Goal: Task Accomplishment & Management: Use online tool/utility

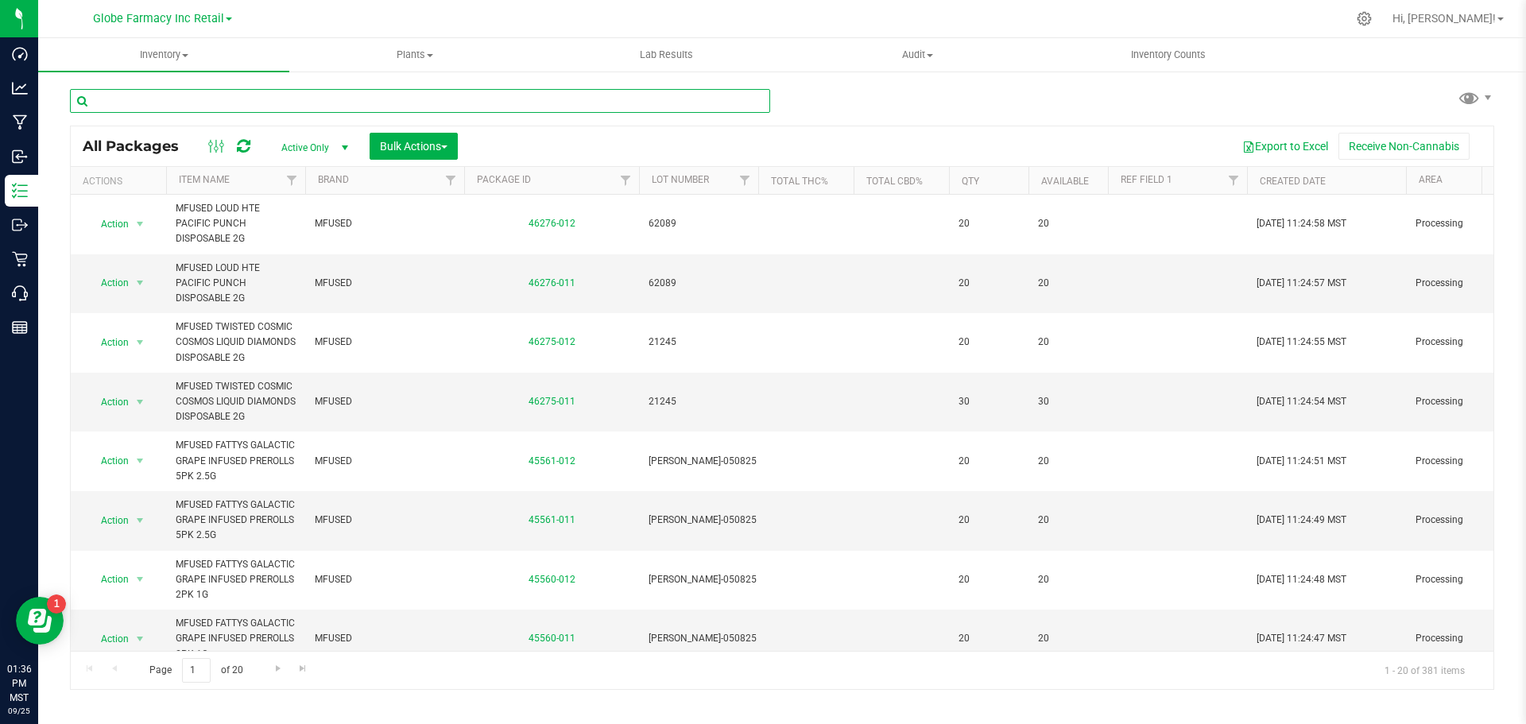
click at [325, 105] on input "text" at bounding box center [420, 101] width 700 height 24
type input "GALACTIC GRAPE"
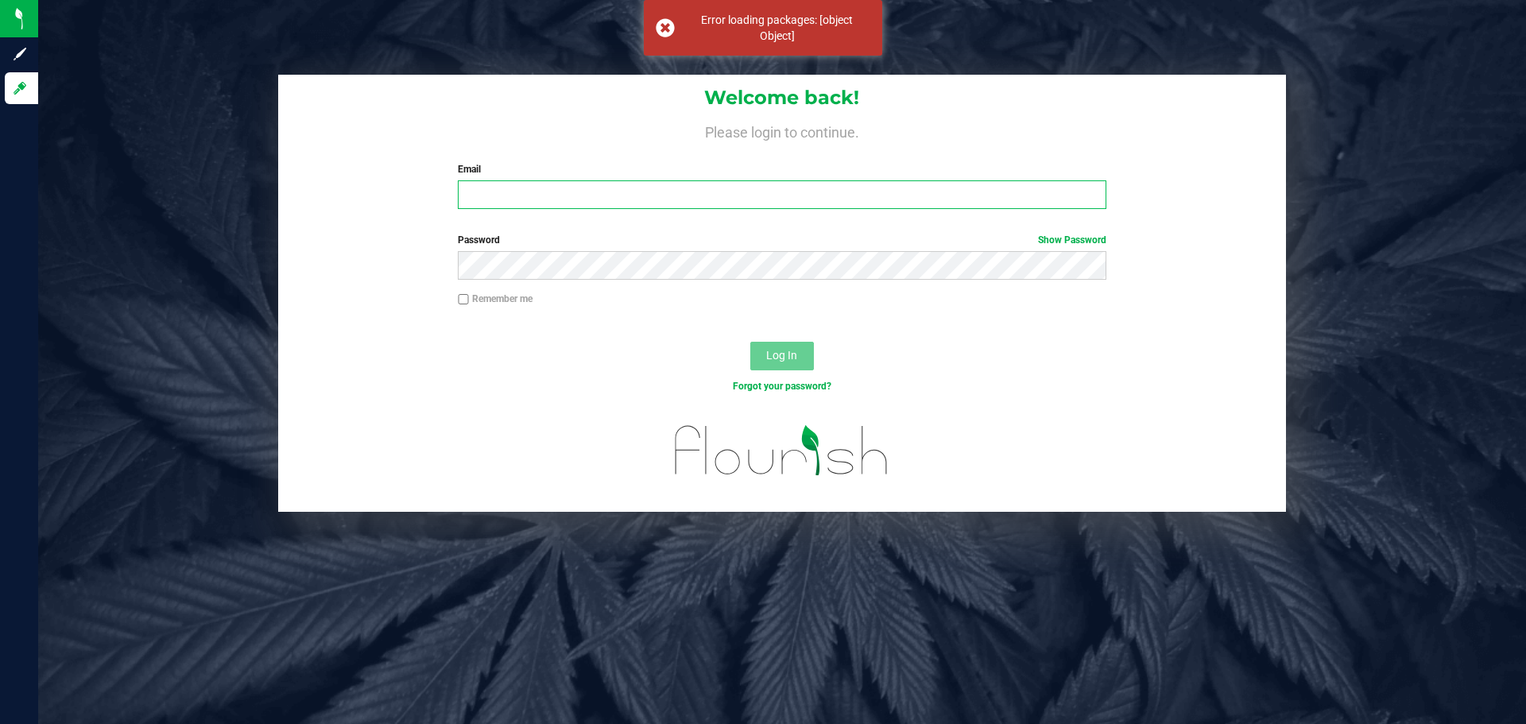
type input "[EMAIL_ADDRESS][DOMAIN_NAME]"
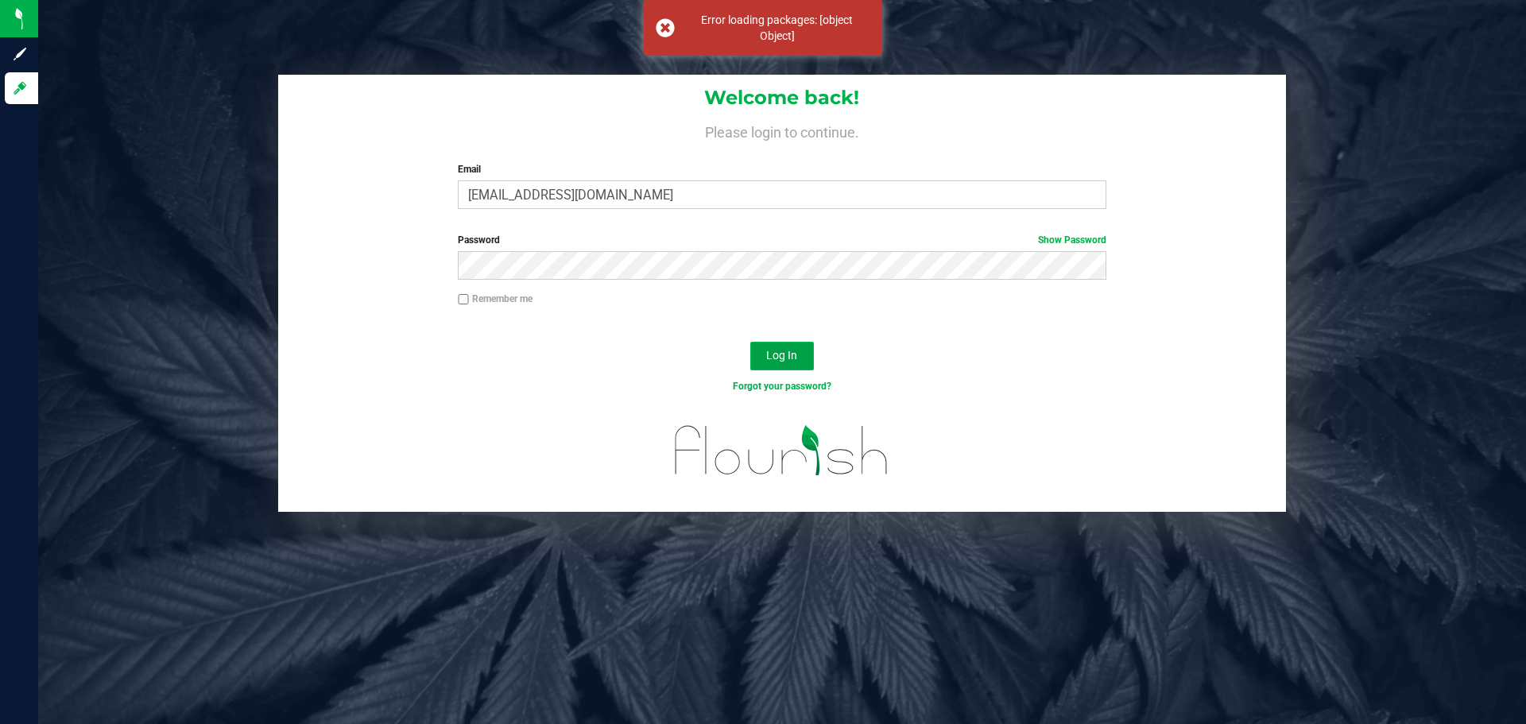
click at [787, 354] on span "Log In" at bounding box center [781, 355] width 31 height 13
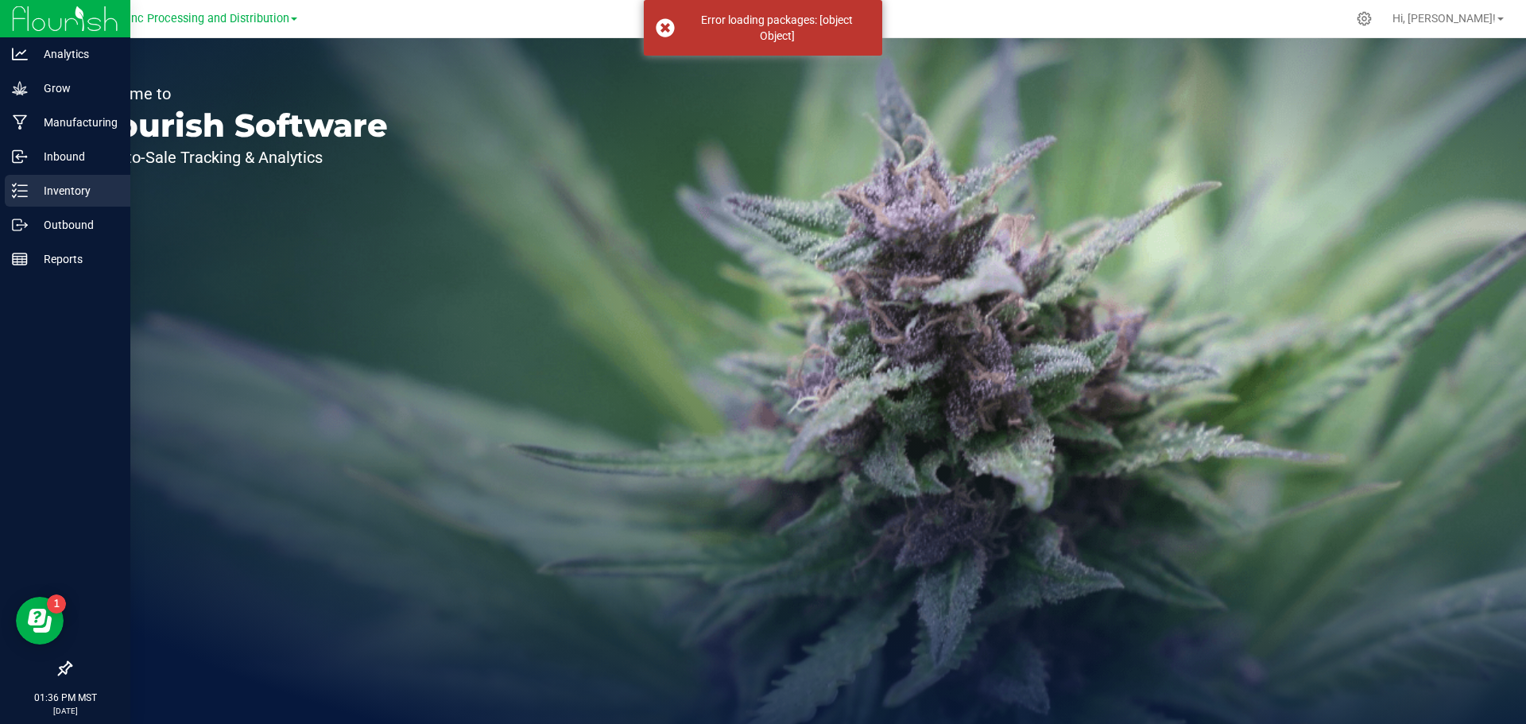
click at [76, 182] on p "Inventory" at bounding box center [75, 190] width 95 height 19
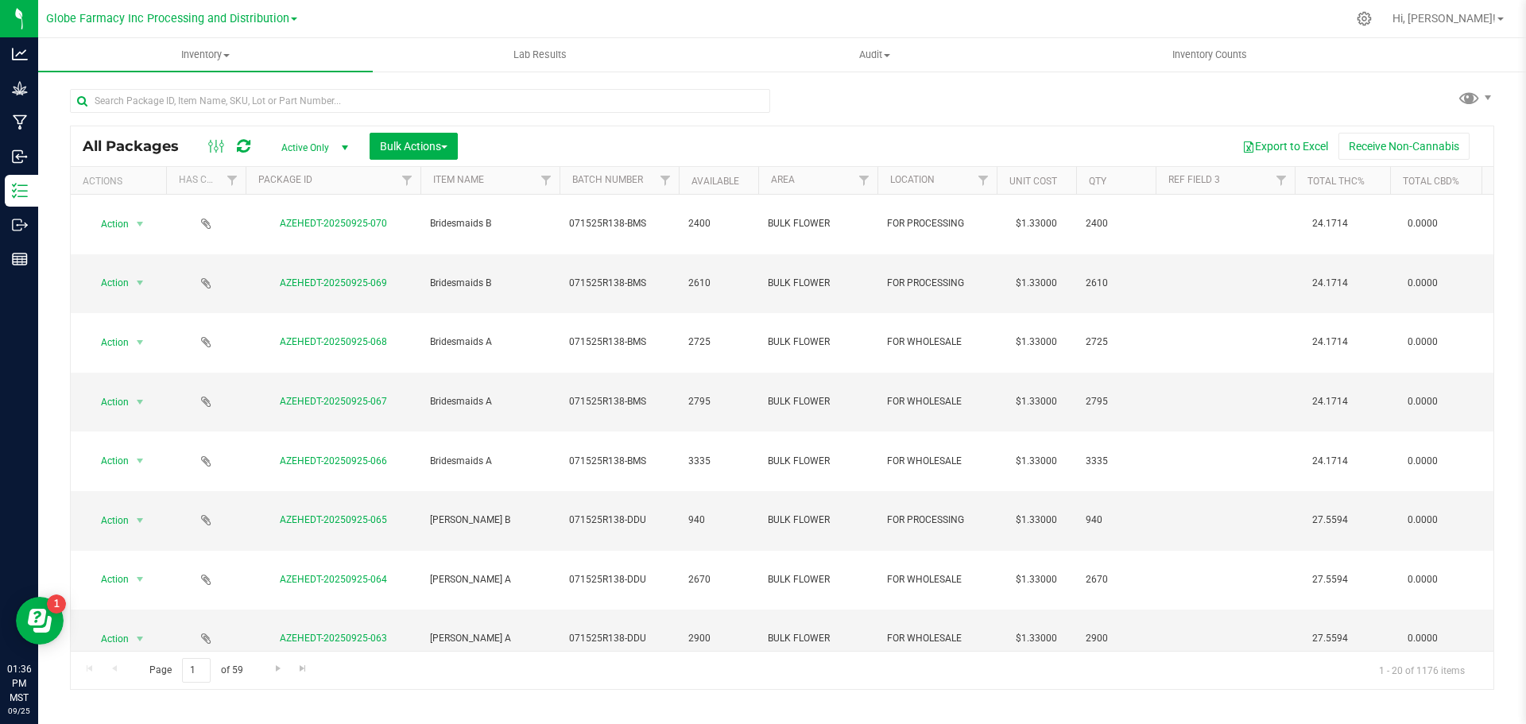
click at [293, 19] on span at bounding box center [294, 18] width 6 height 3
click at [242, 80] on link "Globe Farmacy Inc Retail" at bounding box center [171, 77] width 251 height 21
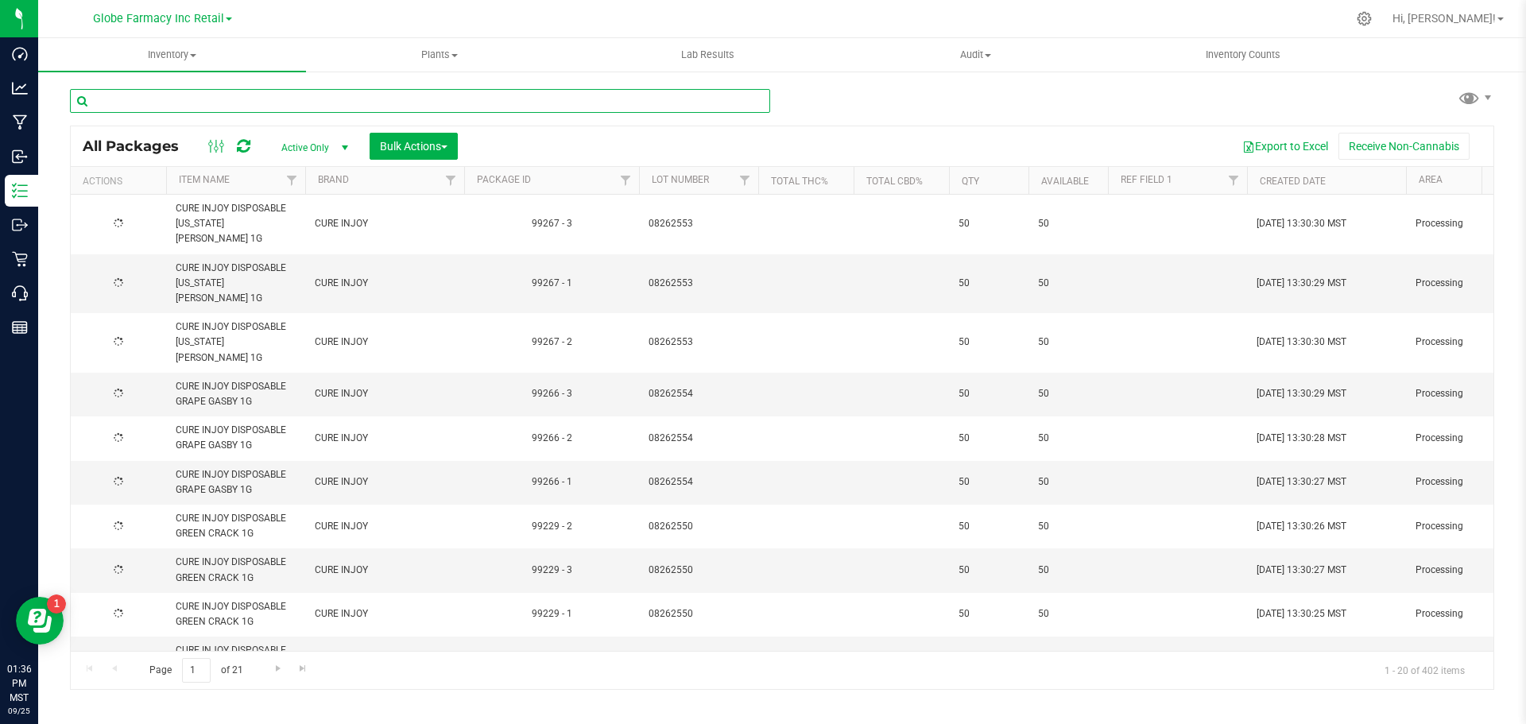
click at [235, 105] on input "text" at bounding box center [420, 101] width 700 height 24
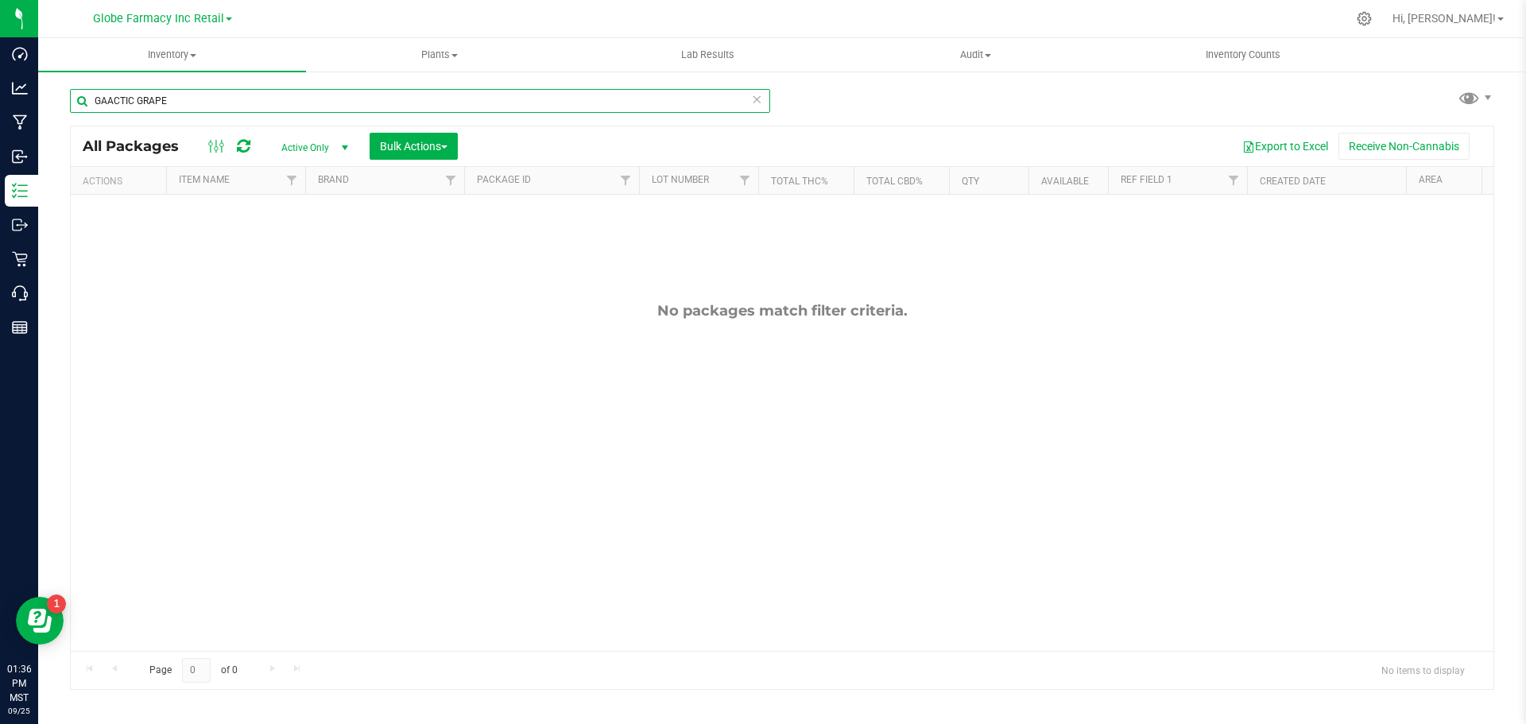
click at [104, 99] on input "GAACTIC GRAPE" at bounding box center [420, 101] width 700 height 24
click at [108, 100] on input "GAACTIC GRAPE" at bounding box center [420, 101] width 700 height 24
type input "GALACTIC GRAPE"
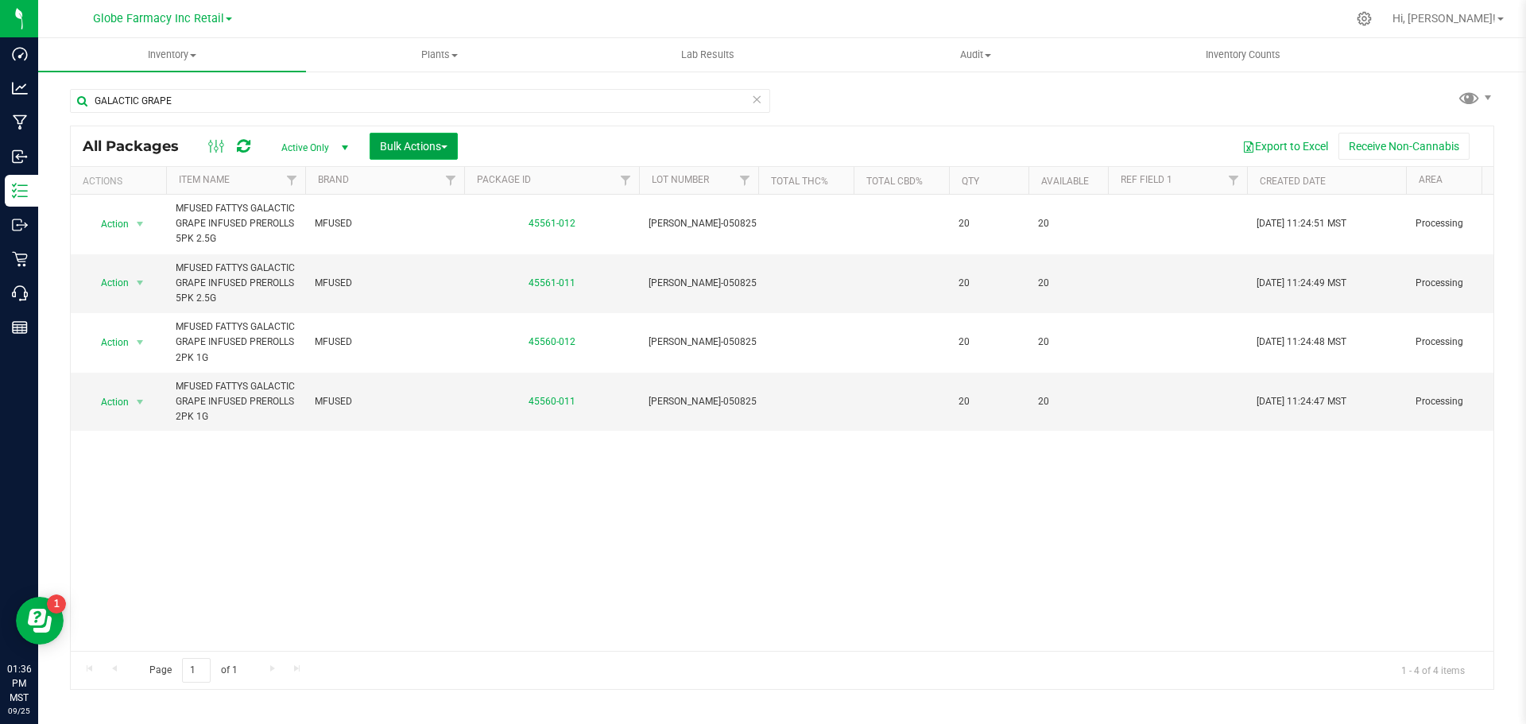
click at [442, 146] on span "Bulk Actions" at bounding box center [414, 146] width 68 height 13
click at [455, 330] on span "Print package labels" at bounding box center [426, 328] width 95 height 13
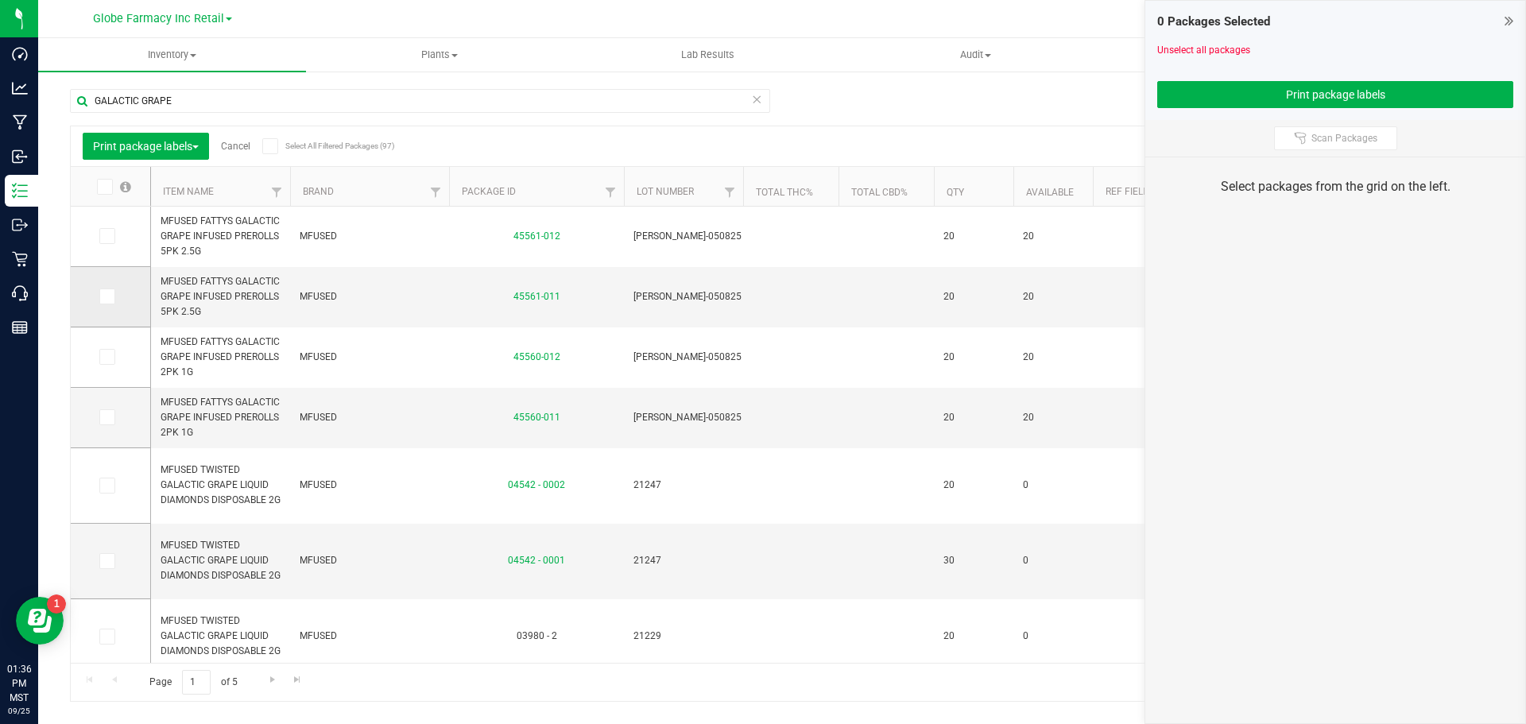
click at [104, 297] on icon at bounding box center [106, 297] width 10 height 0
click at [0, 0] on input "checkbox" at bounding box center [0, 0] width 0 height 0
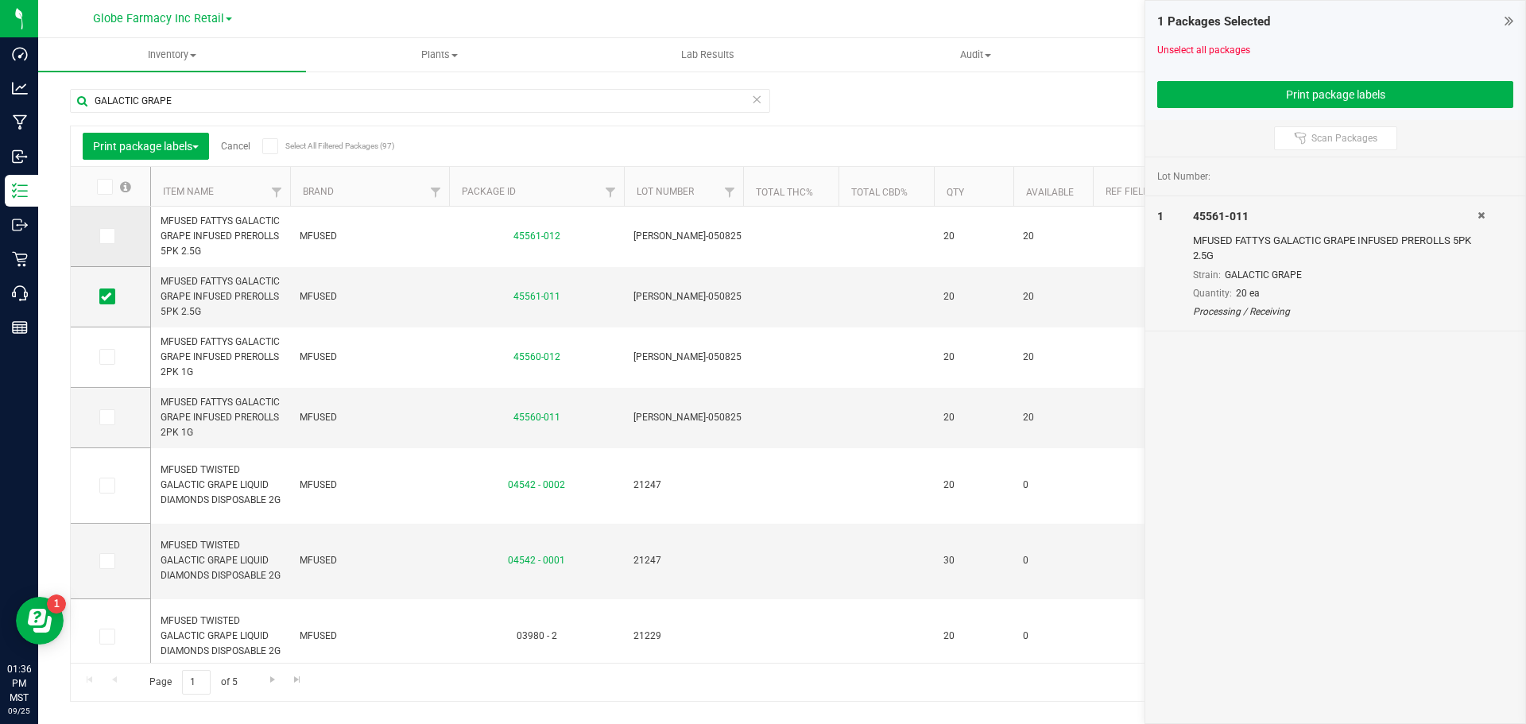
click at [101, 236] on icon at bounding box center [106, 236] width 10 height 0
click at [0, 0] on input "checkbox" at bounding box center [0, 0] width 0 height 0
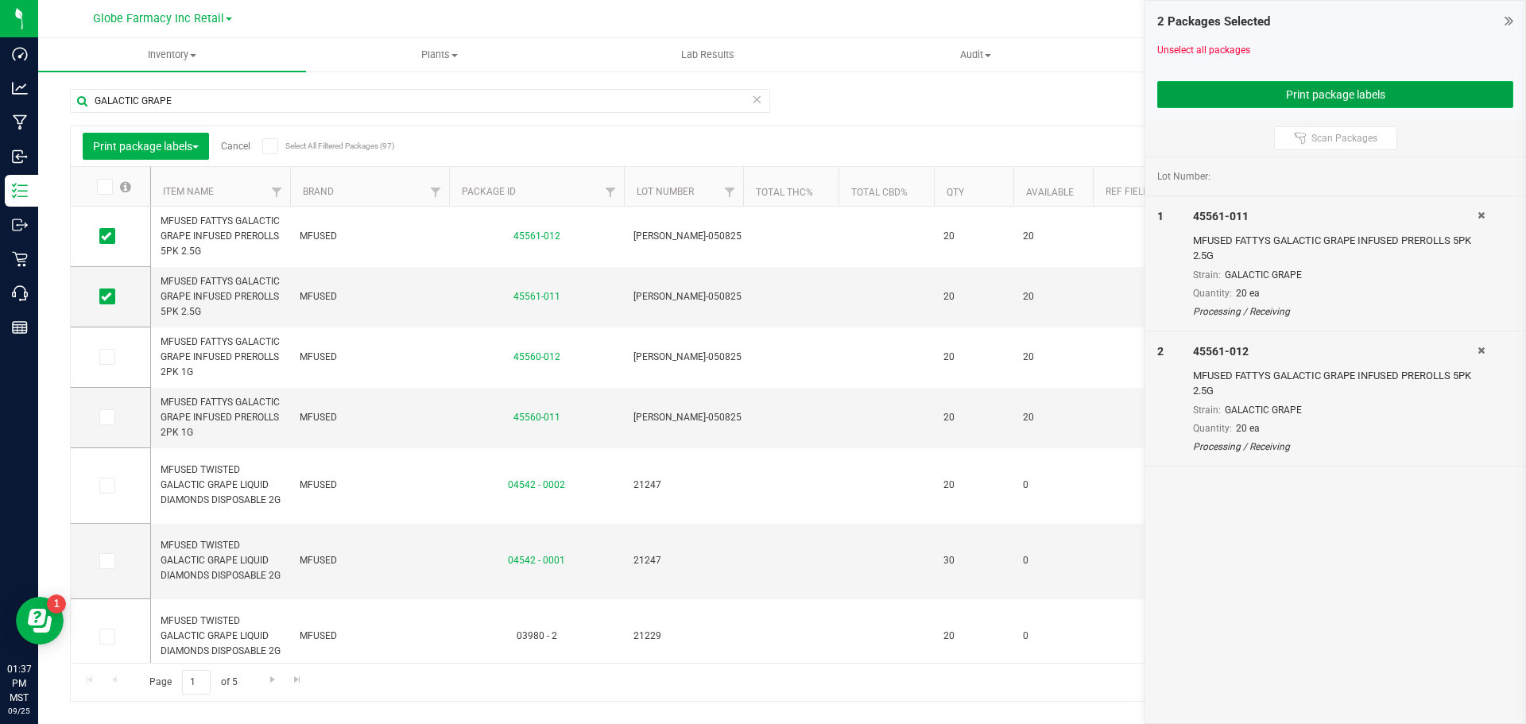
click at [1244, 94] on button "Print package labels" at bounding box center [1336, 94] width 356 height 27
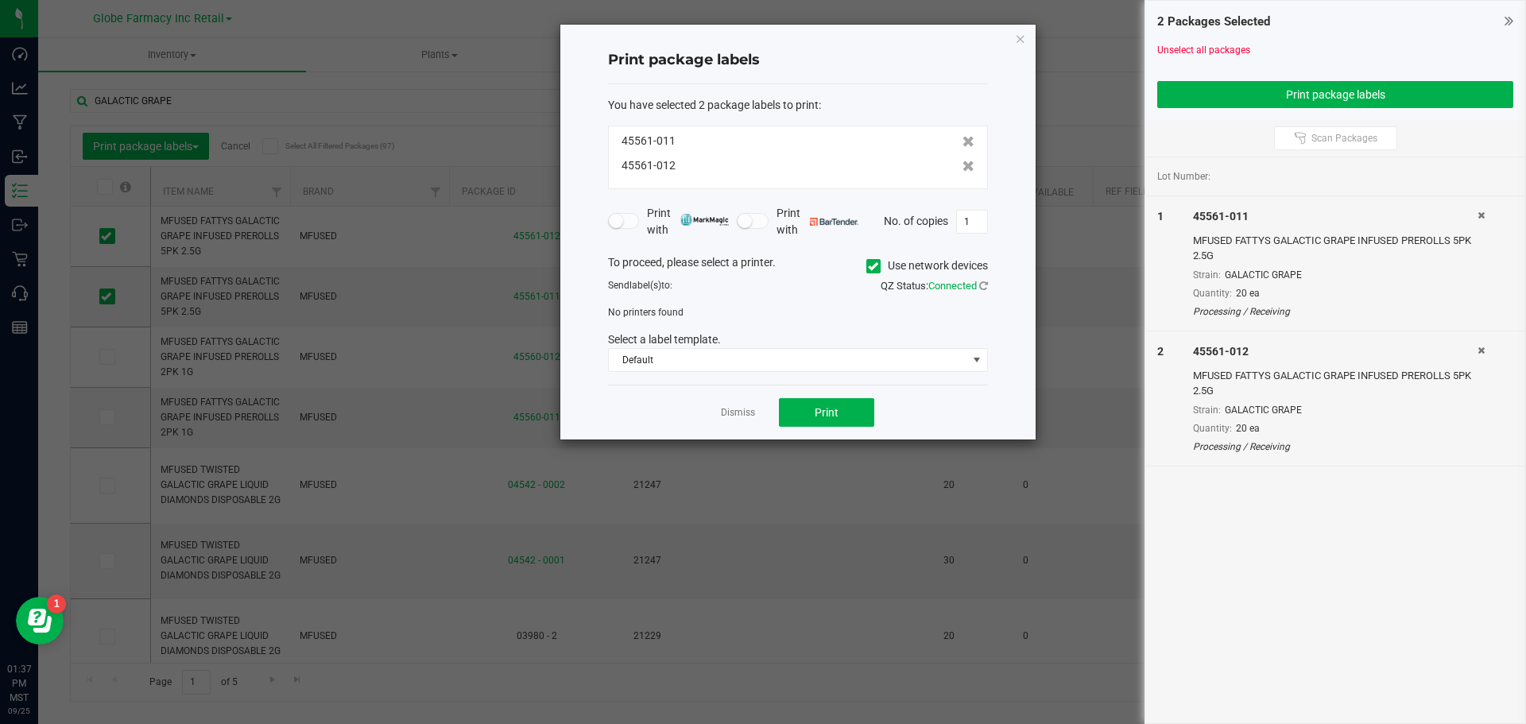
click at [869, 266] on icon at bounding box center [873, 266] width 10 height 0
click at [0, 0] on input "Use network devices" at bounding box center [0, 0] width 0 height 0
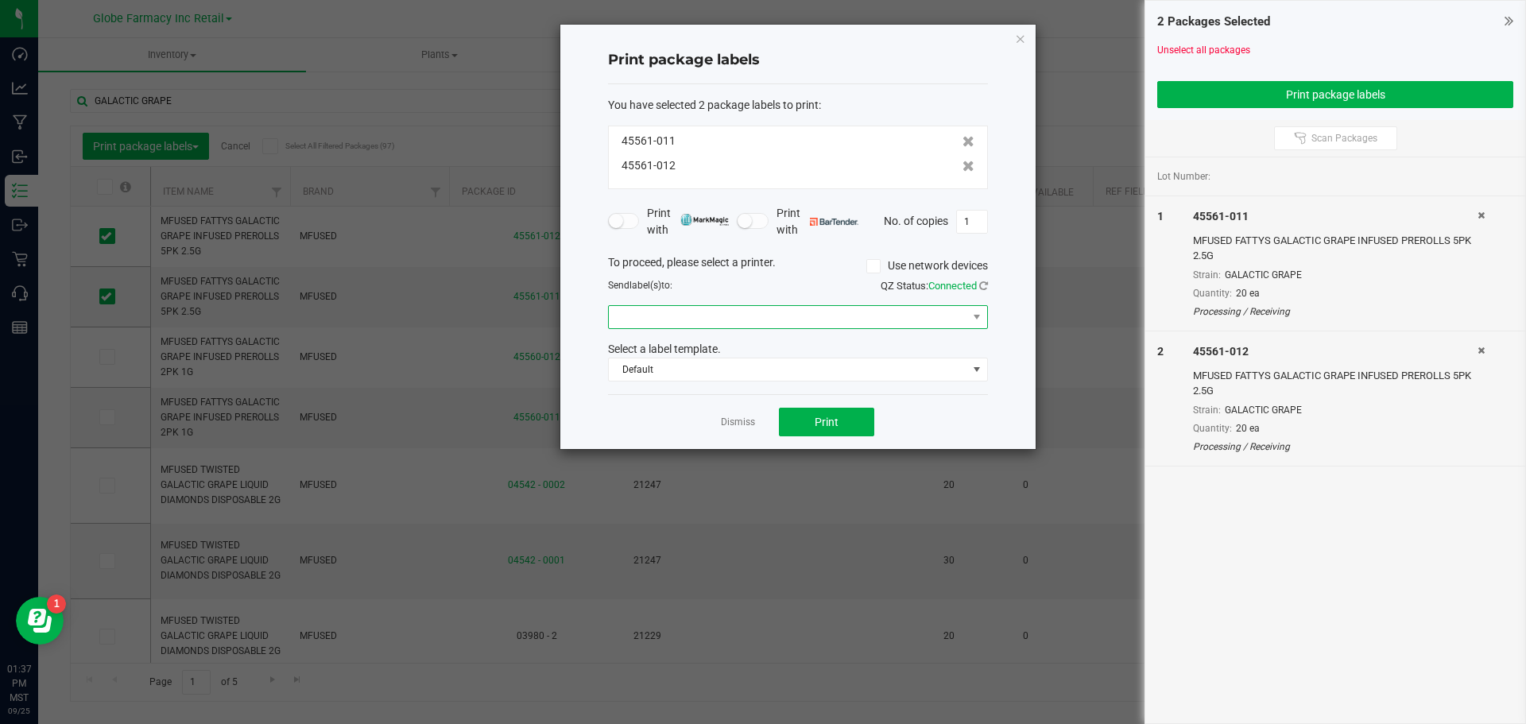
click at [867, 326] on span at bounding box center [788, 317] width 359 height 22
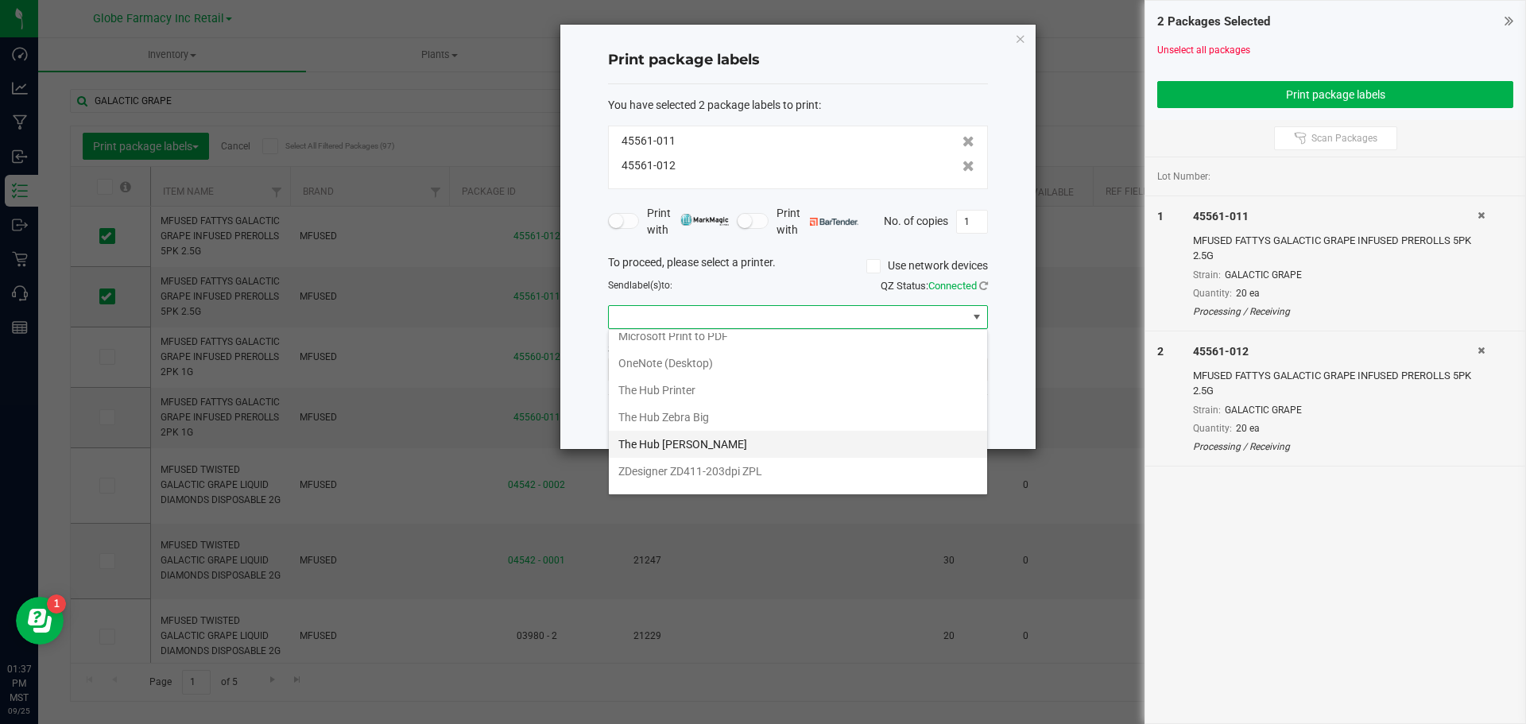
scroll to position [57, 0]
click at [720, 397] on Big "The Hub Zebra Big" at bounding box center [798, 397] width 378 height 27
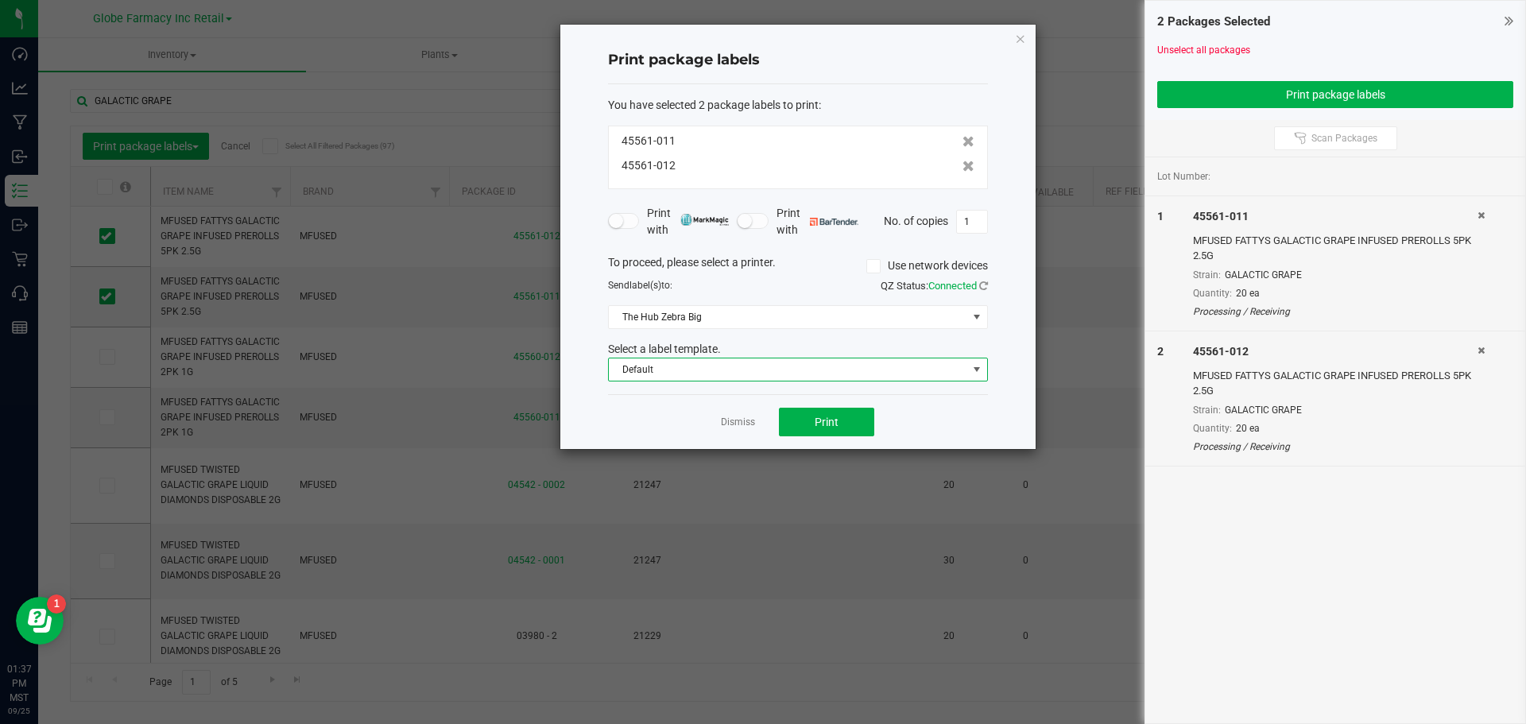
click at [715, 369] on span "Default" at bounding box center [788, 370] width 359 height 22
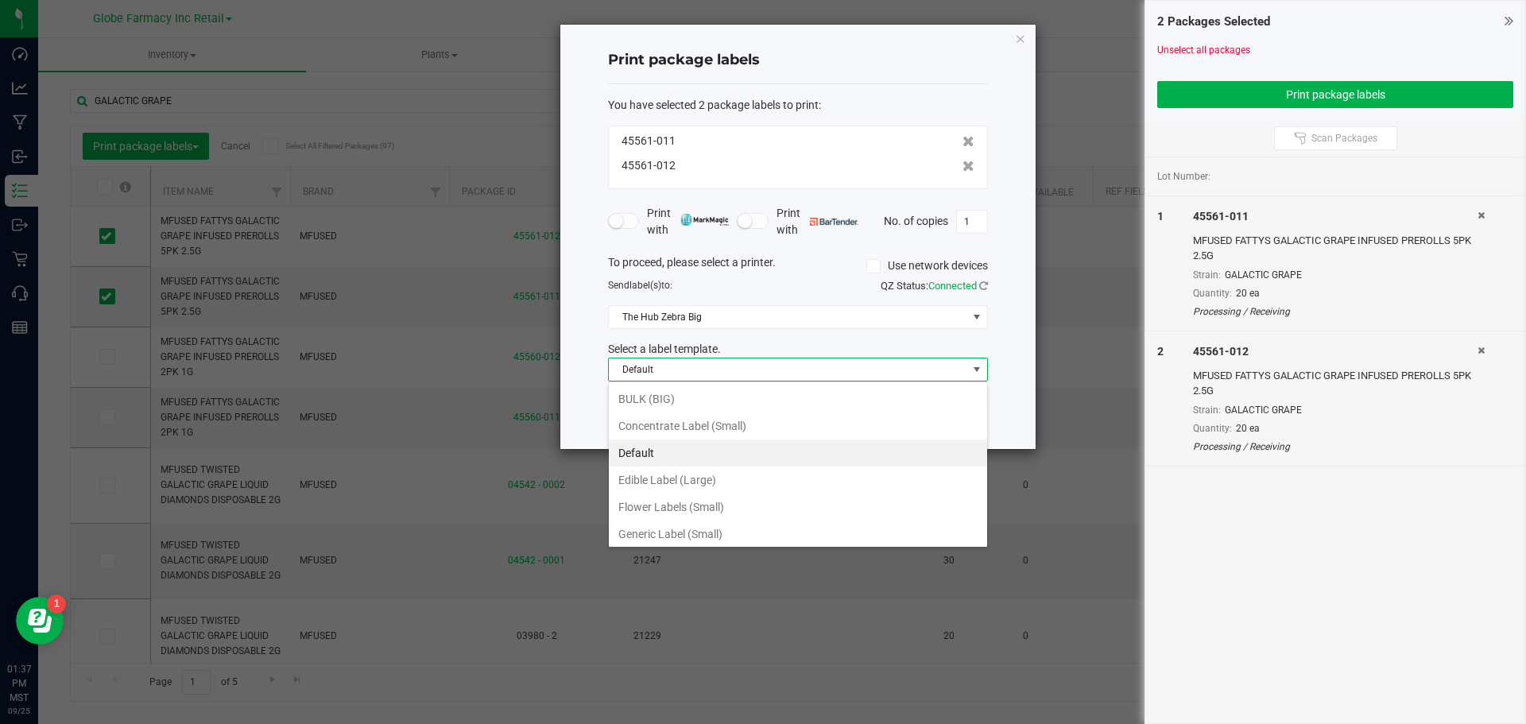
scroll to position [24, 380]
click at [671, 395] on li "BULK (BIG)" at bounding box center [798, 399] width 378 height 27
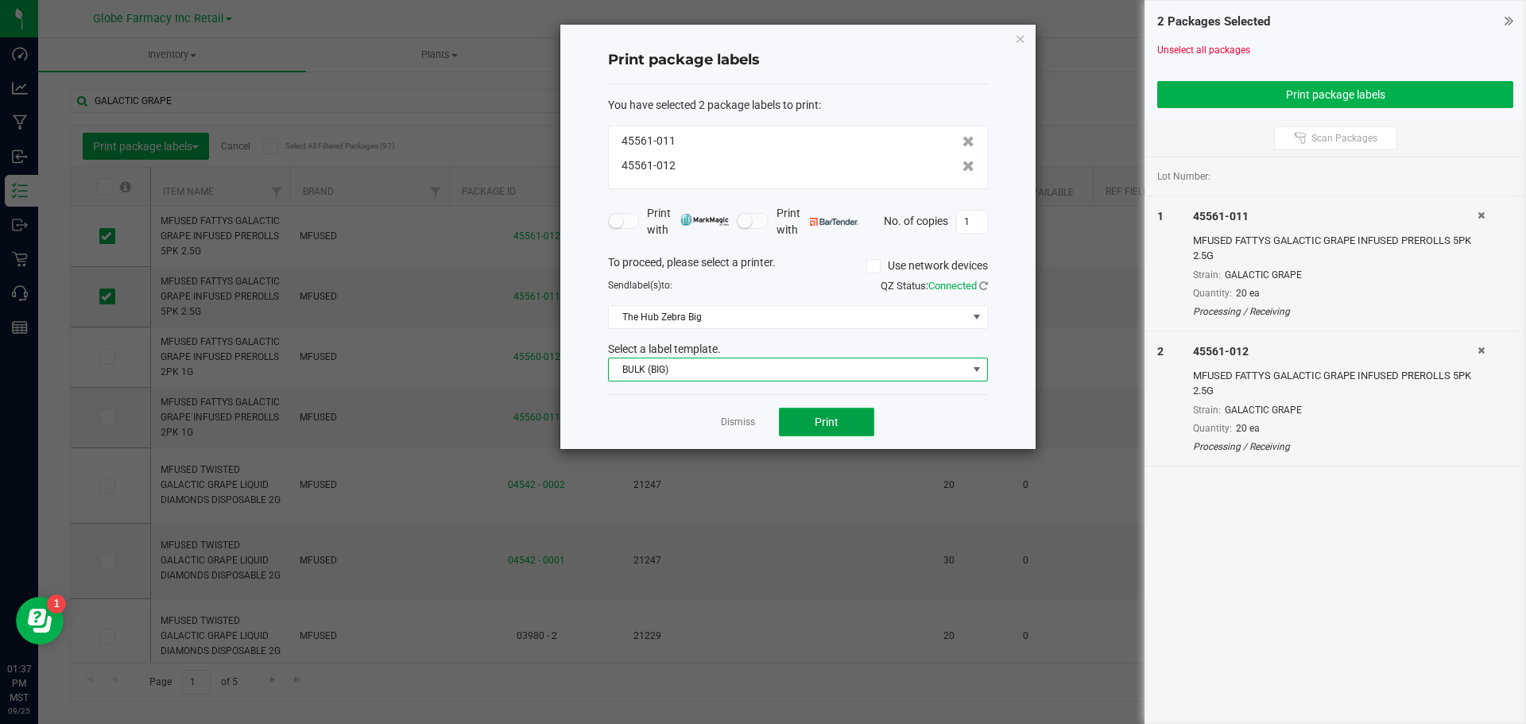
click at [803, 410] on button "Print" at bounding box center [826, 422] width 95 height 29
click at [1018, 38] on icon "button" at bounding box center [1020, 38] width 11 height 19
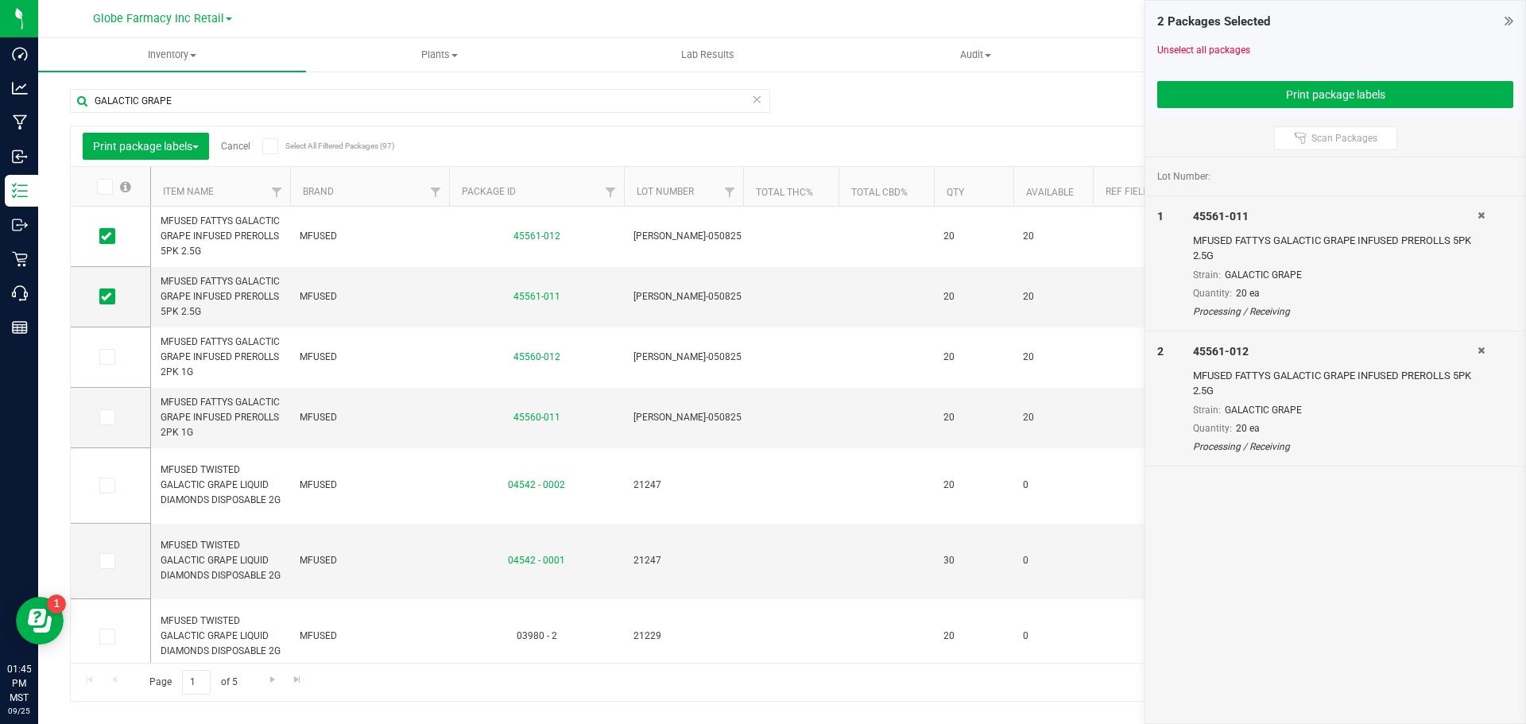
click at [1505, 17] on icon at bounding box center [1509, 21] width 9 height 16
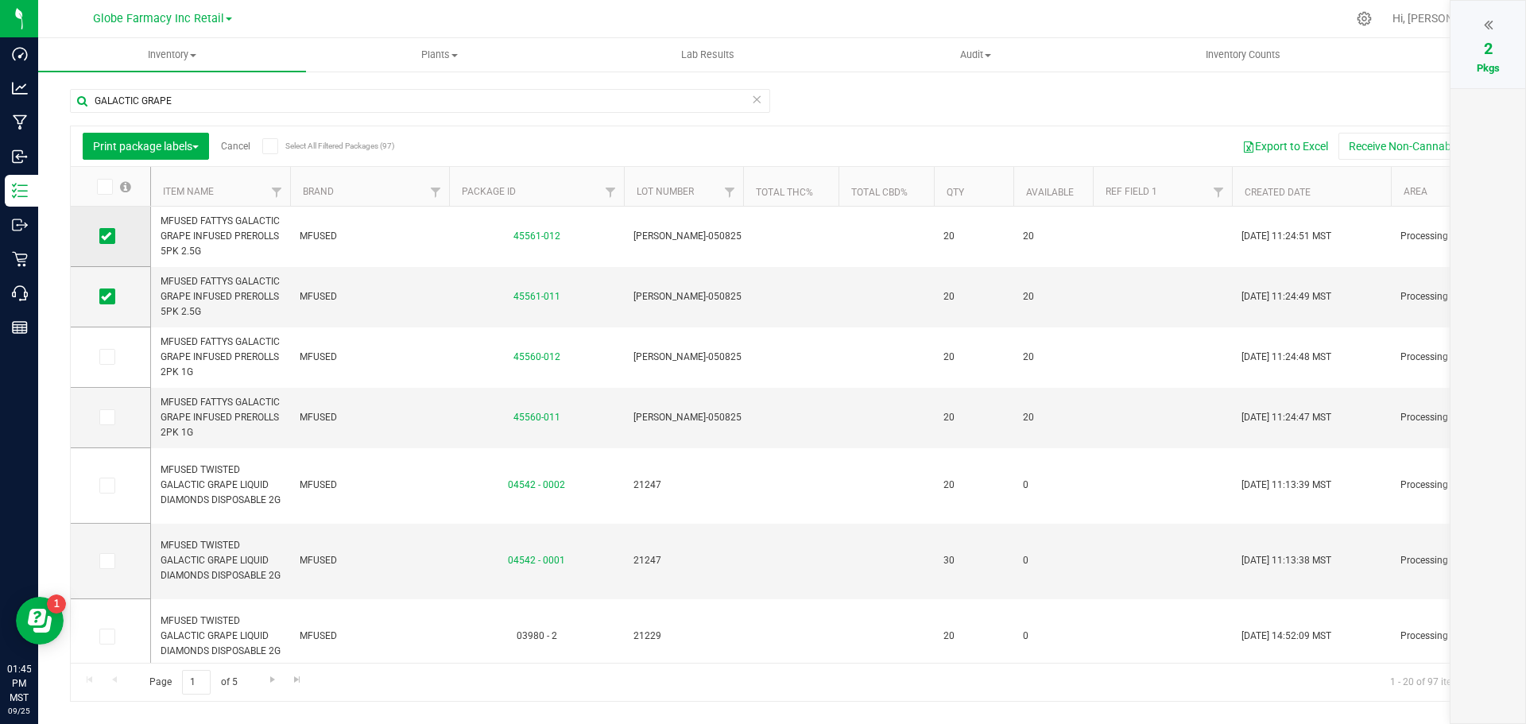
click at [103, 236] on icon at bounding box center [106, 236] width 10 height 0
click at [0, 0] on input "checkbox" at bounding box center [0, 0] width 0 height 0
click at [105, 297] on icon at bounding box center [106, 297] width 10 height 0
click at [0, 0] on input "checkbox" at bounding box center [0, 0] width 0 height 0
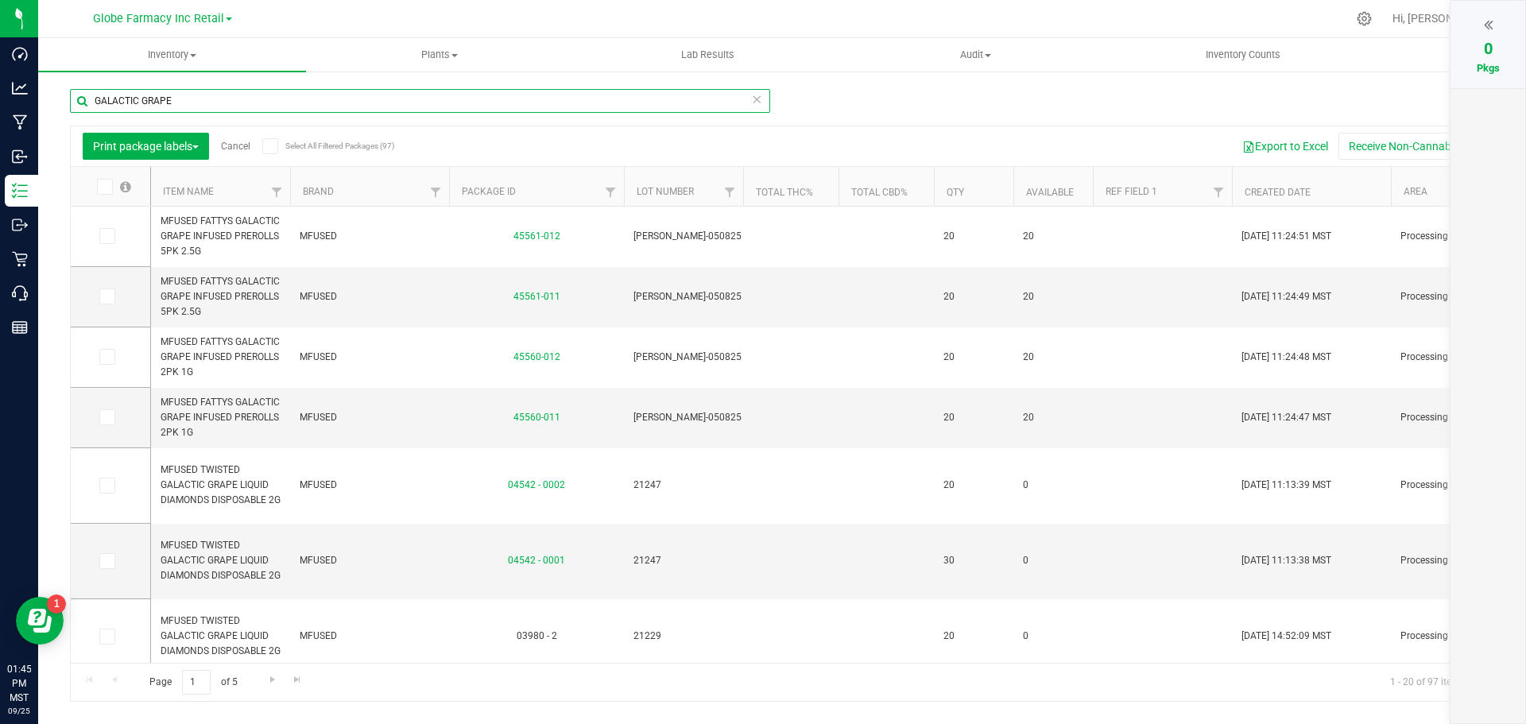
drag, startPoint x: 204, startPoint y: 111, endPoint x: -157, endPoint y: 10, distance: 374.6
click at [0, 10] on html "Dashboard Analytics Manufacturing Inbound Inventory Outbound Retail Call Center…" at bounding box center [763, 362] width 1526 height 724
type input "TRUE OG"
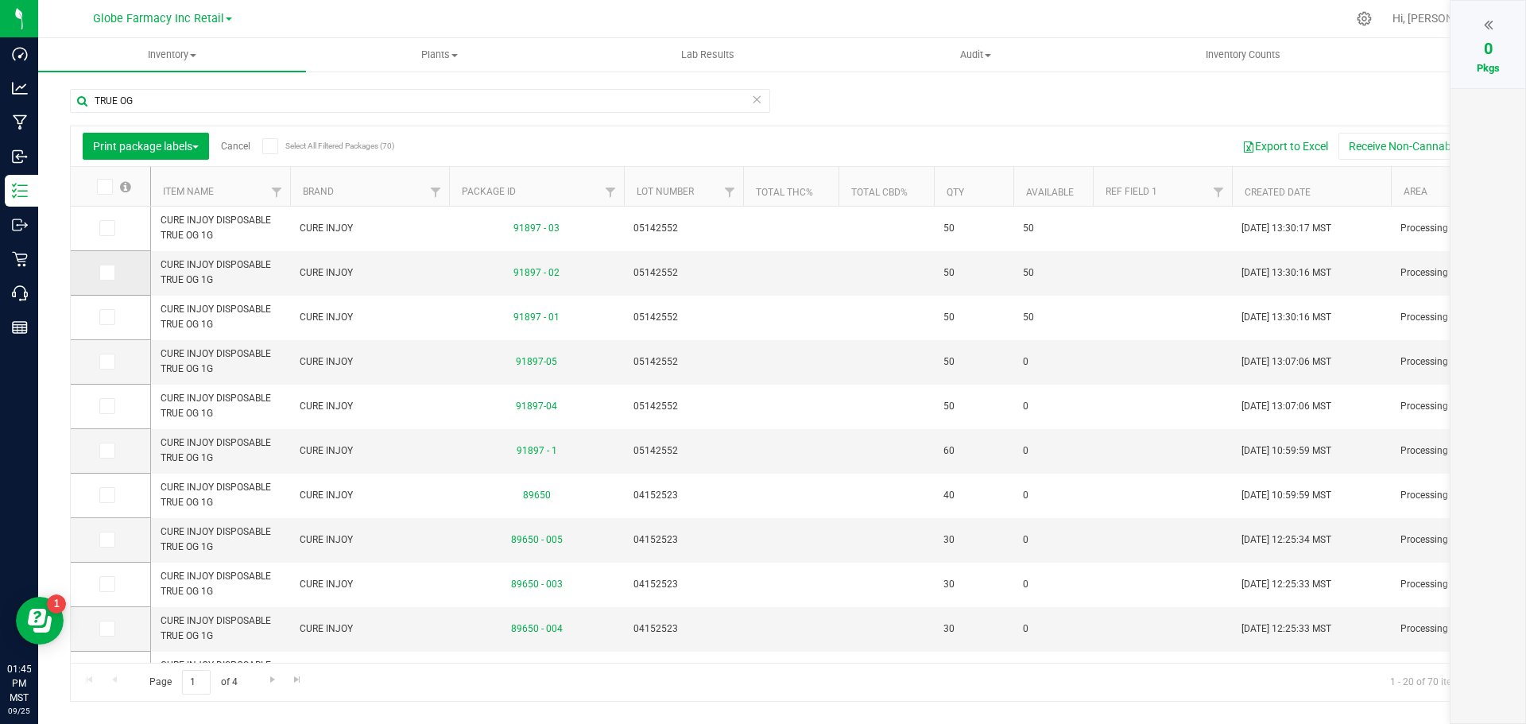
click at [114, 267] on span at bounding box center [107, 273] width 16 height 16
click at [0, 0] on input "checkbox" at bounding box center [0, 0] width 0 height 0
click at [153, 149] on span "Print package labels" at bounding box center [146, 146] width 106 height 13
click at [530, 147] on div "Export to Excel Receive Non-Cannabis" at bounding box center [923, 146] width 1117 height 27
click at [1488, 28] on icon at bounding box center [1488, 25] width 9 height 16
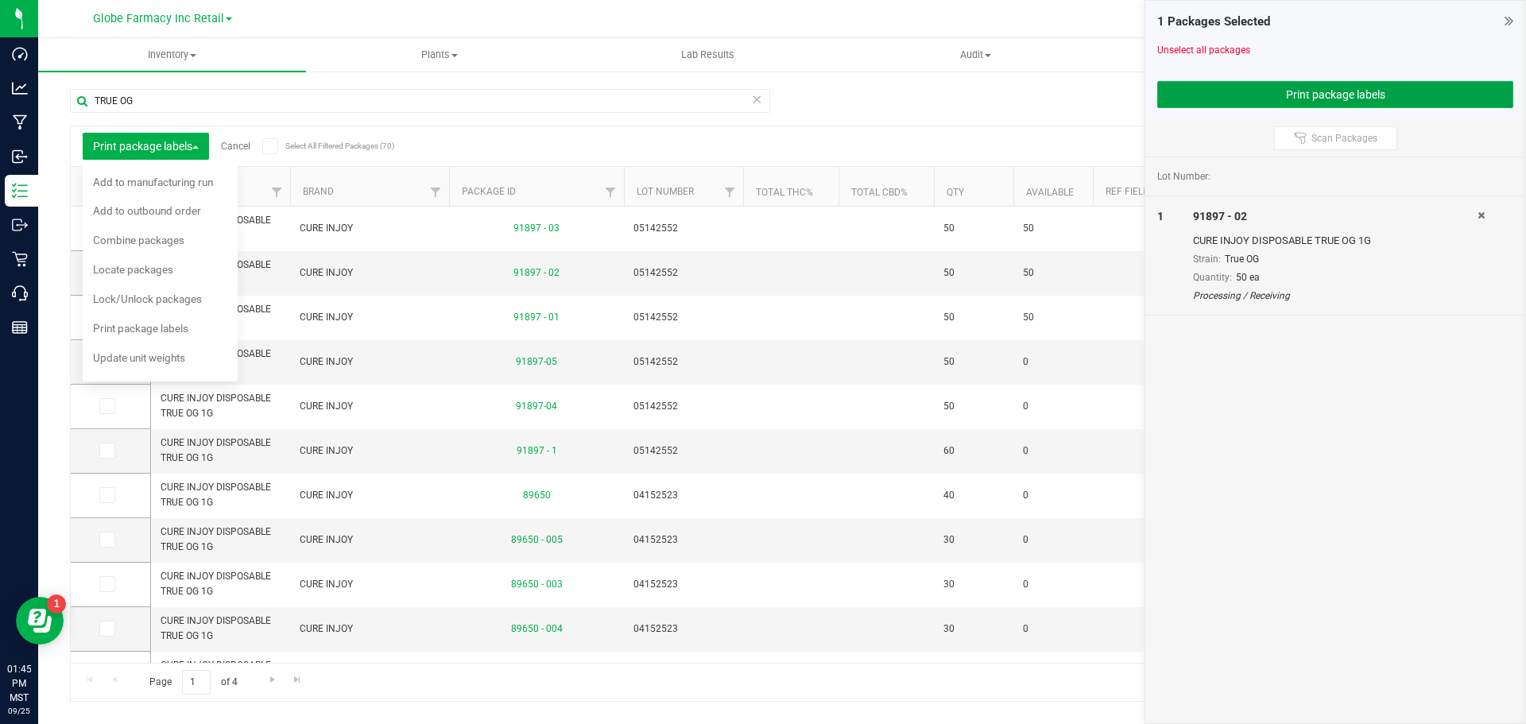
click at [1342, 103] on button "Print package labels" at bounding box center [1336, 94] width 356 height 27
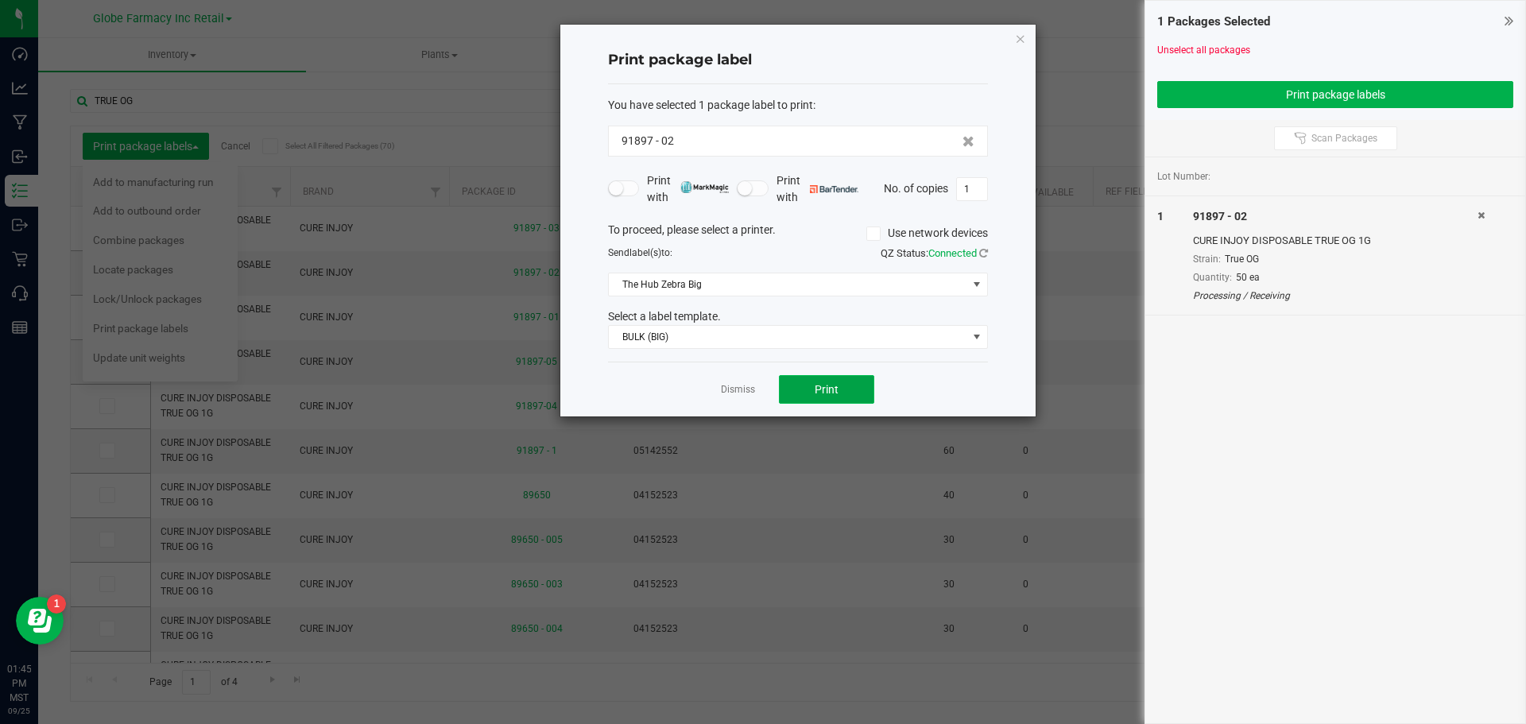
click at [829, 383] on span "Print" at bounding box center [827, 389] width 24 height 13
click at [1020, 40] on icon "button" at bounding box center [1020, 38] width 11 height 19
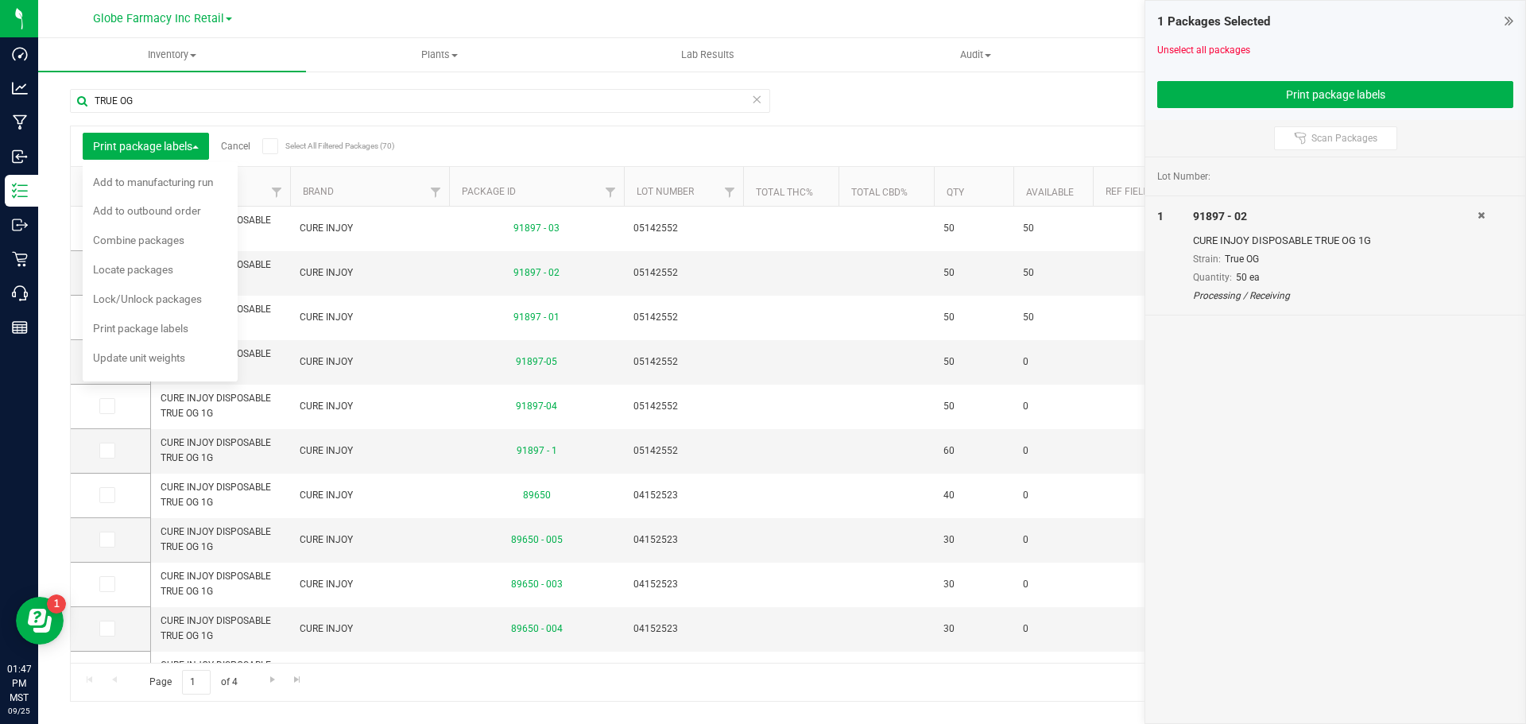
click at [473, 149] on div "Export to Excel Receive Non-Cannabis" at bounding box center [923, 146] width 1117 height 27
click at [196, 146] on span "button" at bounding box center [195, 146] width 6 height 3
click at [111, 273] on icon at bounding box center [106, 273] width 10 height 0
click at [0, 0] on input "checkbox" at bounding box center [0, 0] width 0 height 0
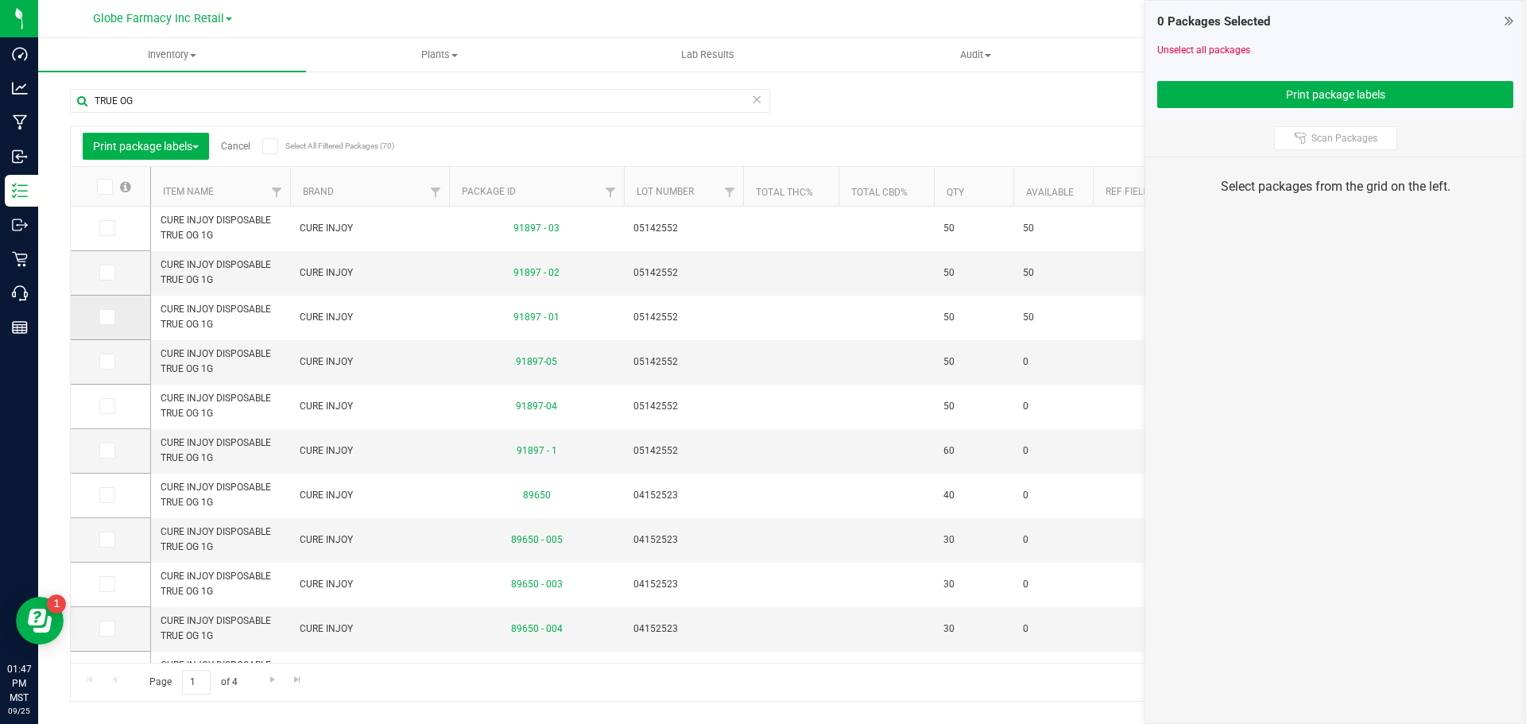
click at [111, 317] on icon at bounding box center [106, 317] width 10 height 0
click at [0, 0] on input "checkbox" at bounding box center [0, 0] width 0 height 0
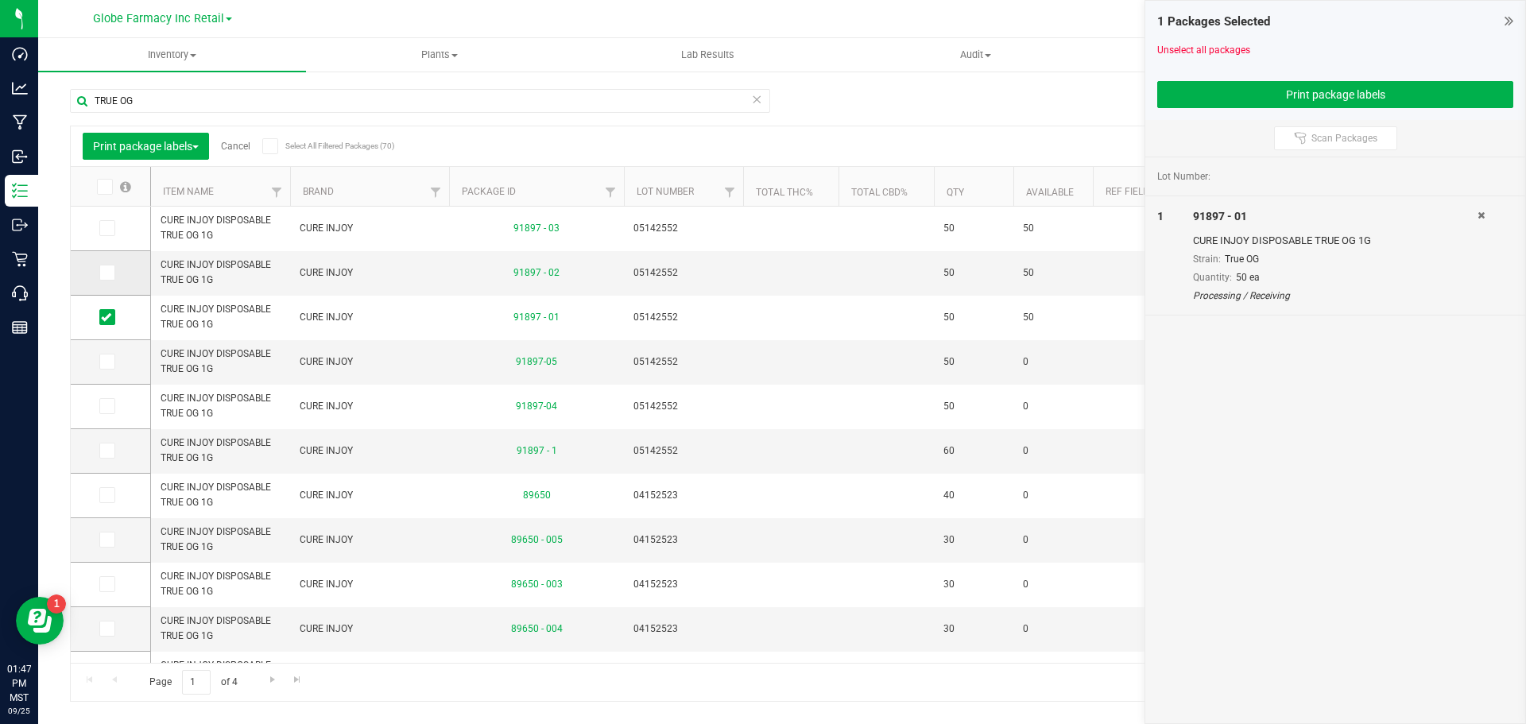
click at [104, 273] on icon at bounding box center [106, 273] width 10 height 0
click at [0, 0] on input "checkbox" at bounding box center [0, 0] width 0 height 0
click at [106, 228] on icon at bounding box center [106, 228] width 10 height 0
click at [0, 0] on input "checkbox" at bounding box center [0, 0] width 0 height 0
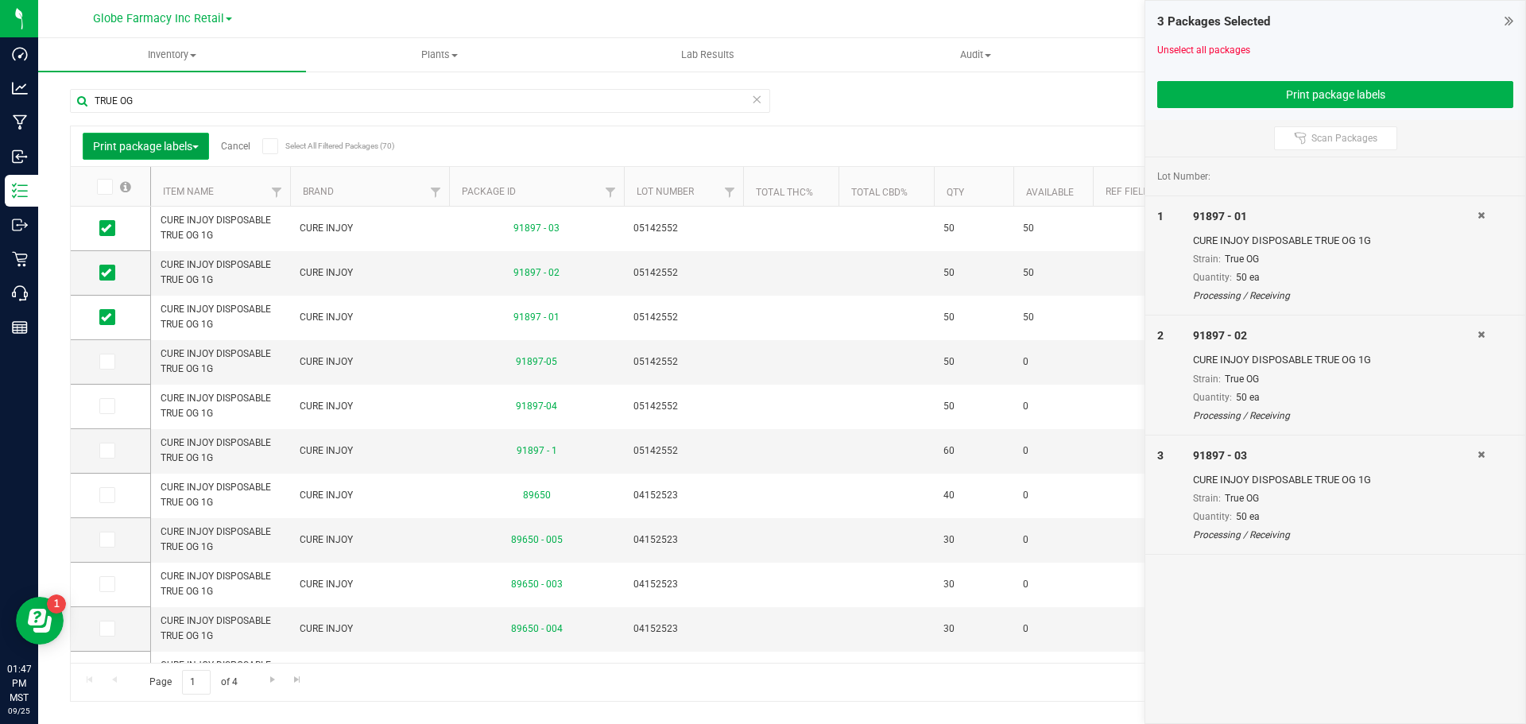
click at [177, 151] on span "Print package labels" at bounding box center [146, 146] width 106 height 13
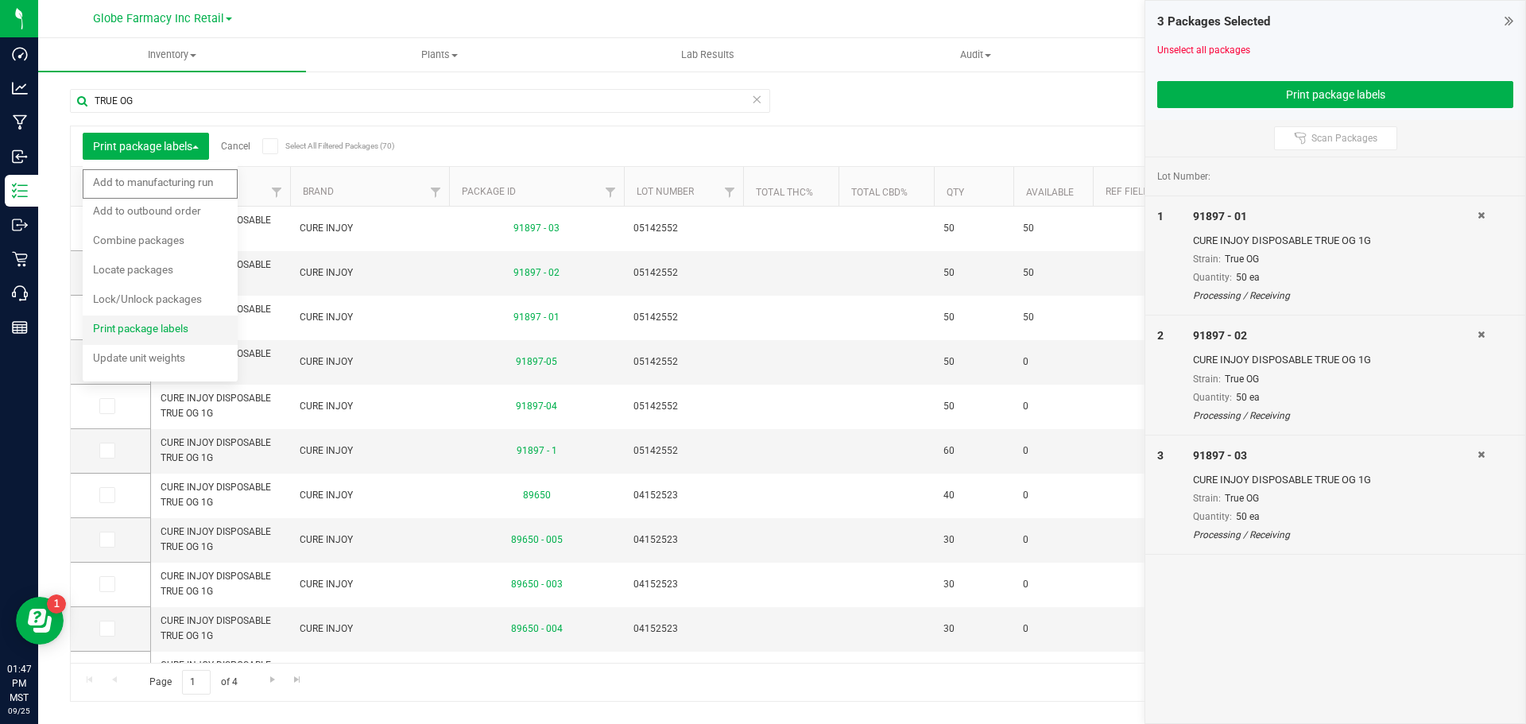
click at [176, 331] on span "Print package labels" at bounding box center [140, 328] width 95 height 13
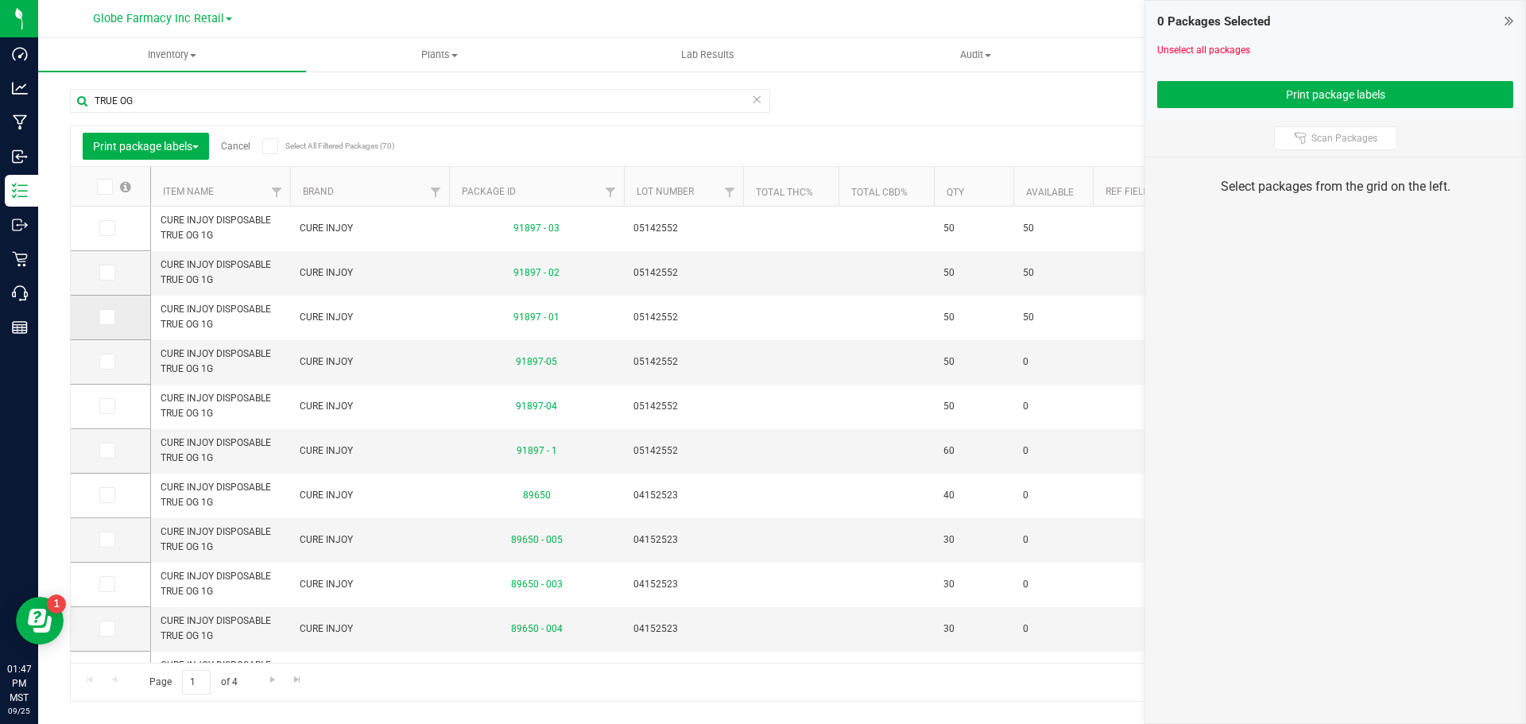
click at [114, 323] on span at bounding box center [107, 317] width 16 height 16
click at [0, 0] on input "checkbox" at bounding box center [0, 0] width 0 height 0
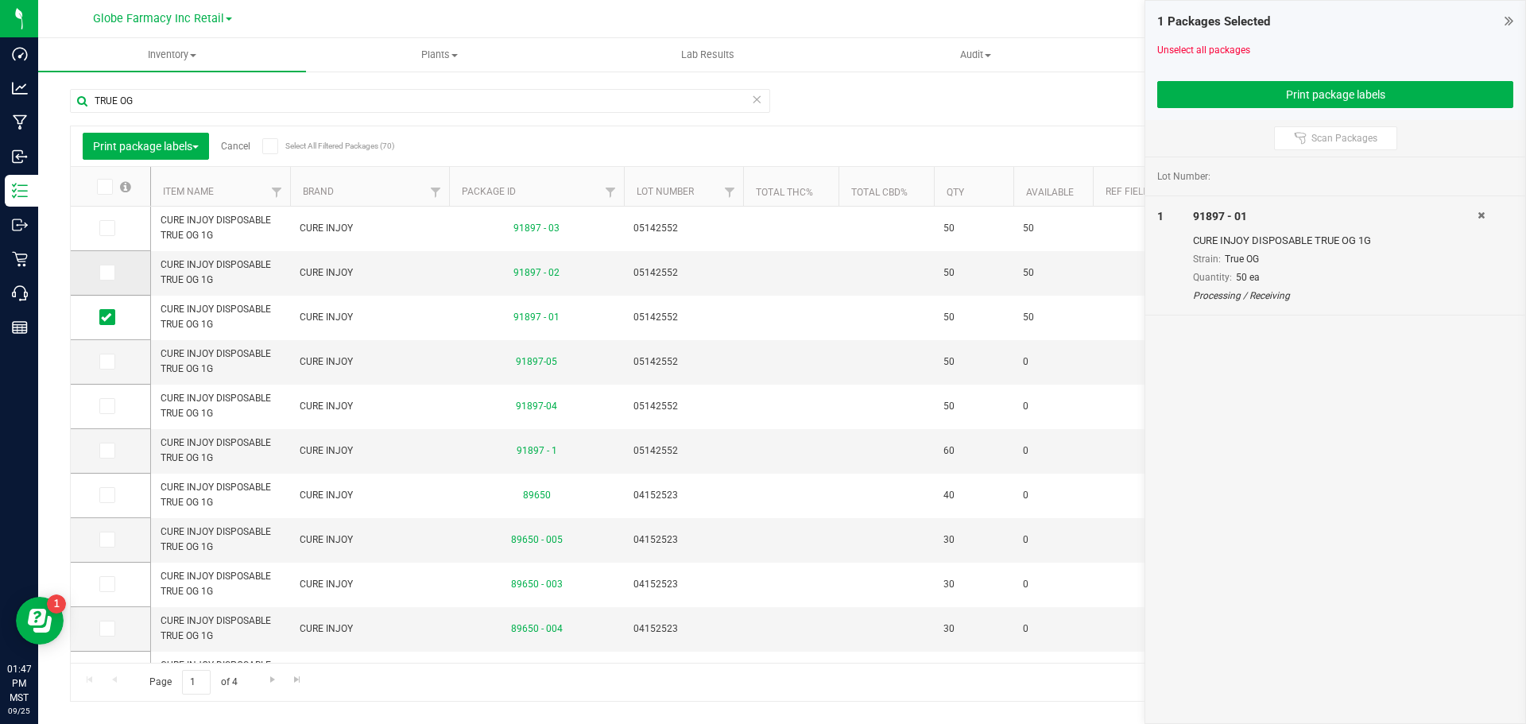
click at [103, 264] on td at bounding box center [111, 273] width 80 height 45
click at [106, 263] on td at bounding box center [111, 273] width 80 height 45
click at [105, 273] on icon at bounding box center [106, 273] width 10 height 0
click at [0, 0] on input "checkbox" at bounding box center [0, 0] width 0 height 0
click at [108, 228] on icon at bounding box center [106, 228] width 10 height 0
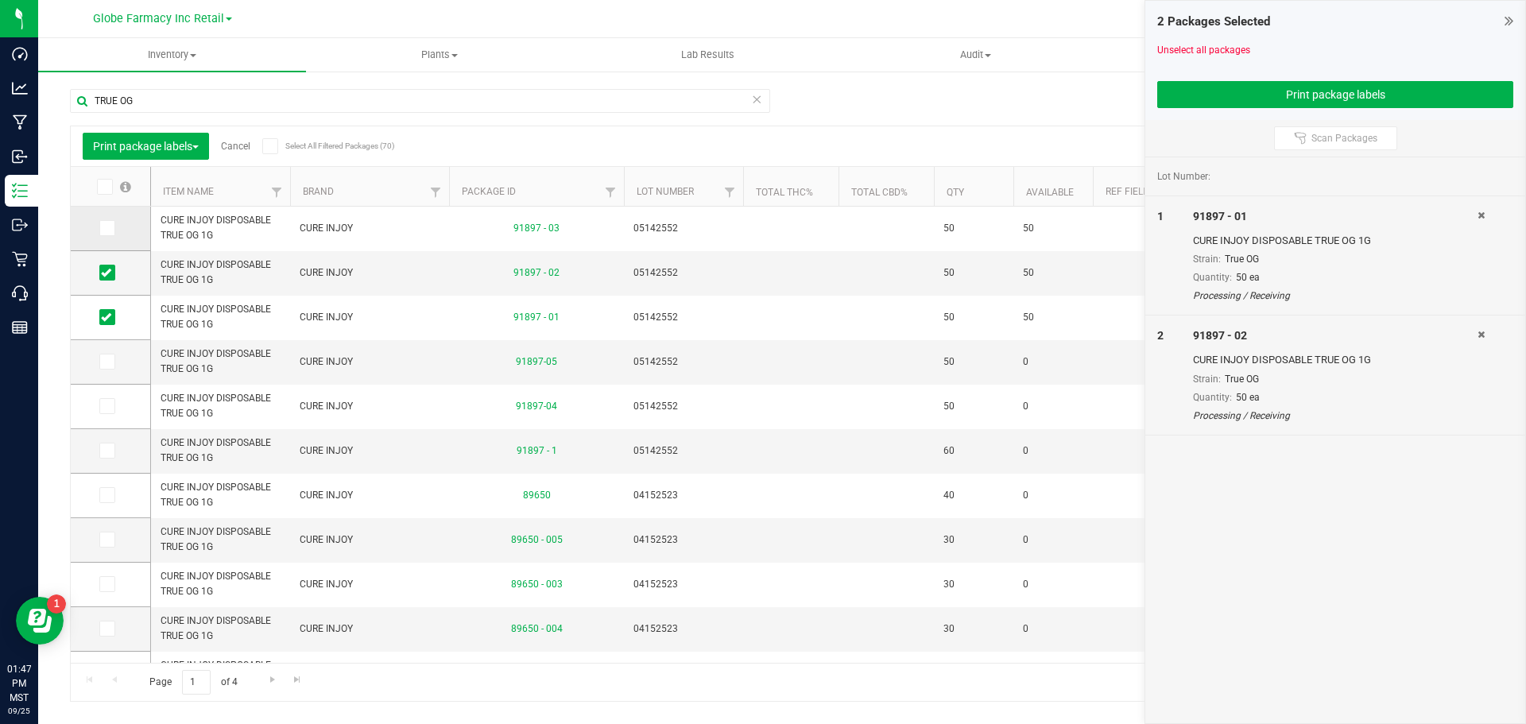
click at [0, 0] on input "checkbox" at bounding box center [0, 0] width 0 height 0
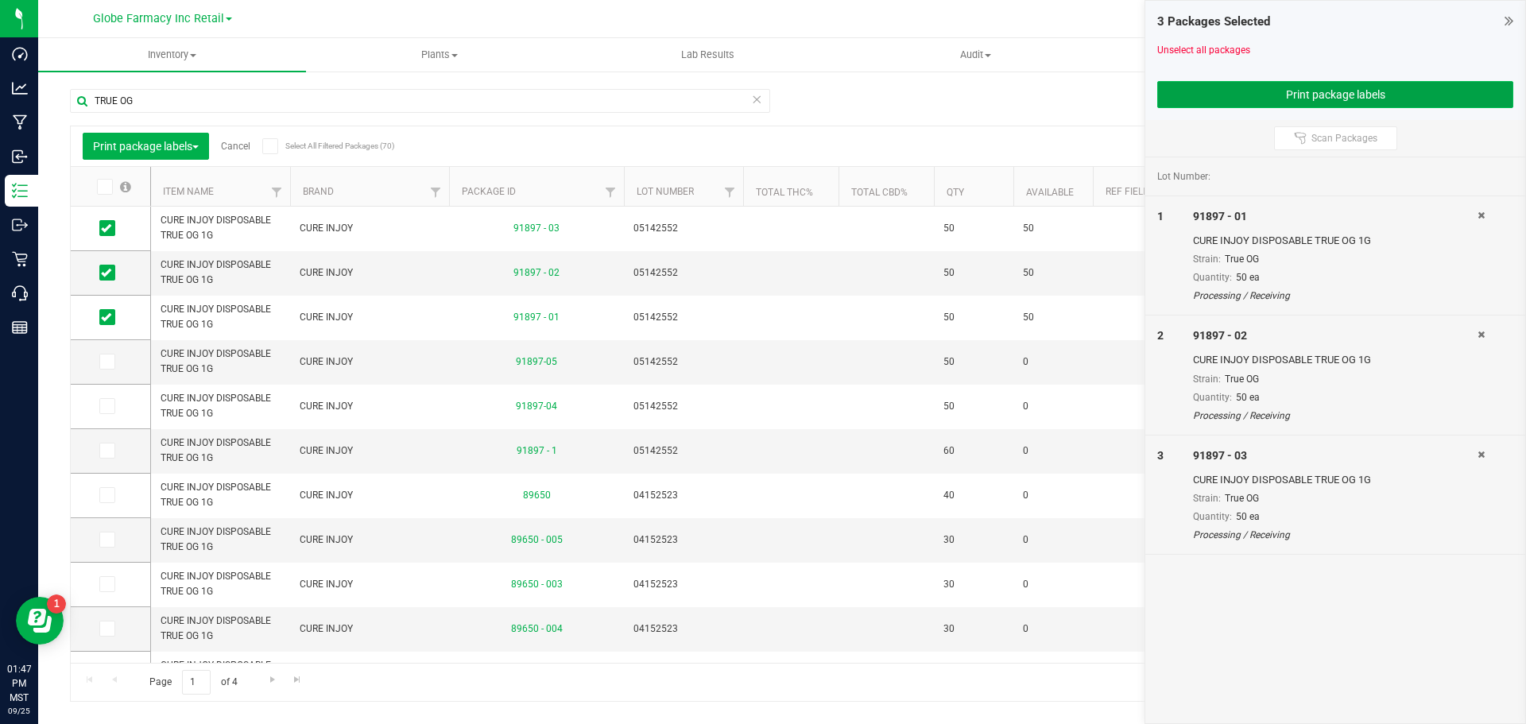
click at [1256, 99] on button "Print package labels" at bounding box center [1336, 94] width 356 height 27
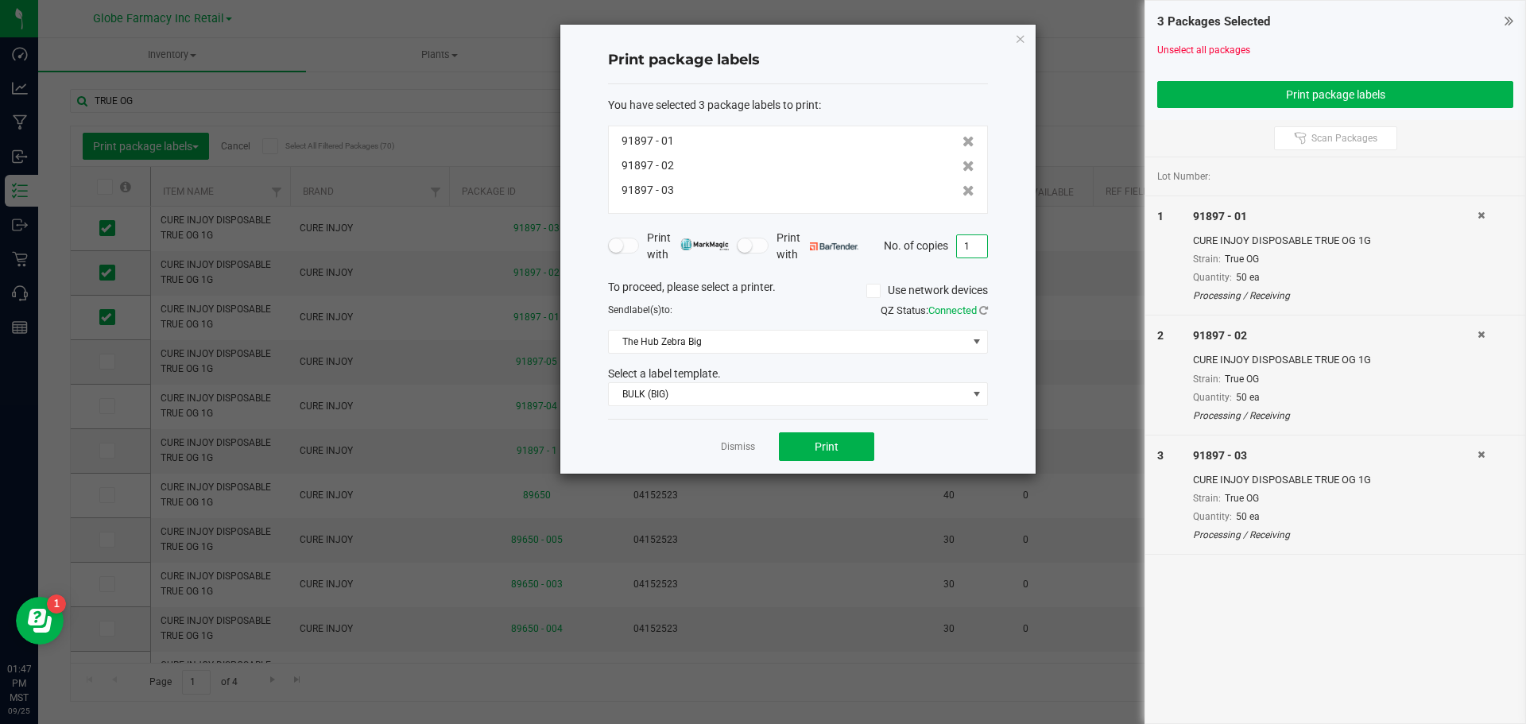
click at [974, 244] on input "1" at bounding box center [972, 246] width 30 height 22
type input "2"
click at [840, 445] on button "Print" at bounding box center [826, 447] width 95 height 29
click at [749, 447] on link "Dismiss" at bounding box center [738, 447] width 34 height 14
